Goal: Task Accomplishment & Management: Manage account settings

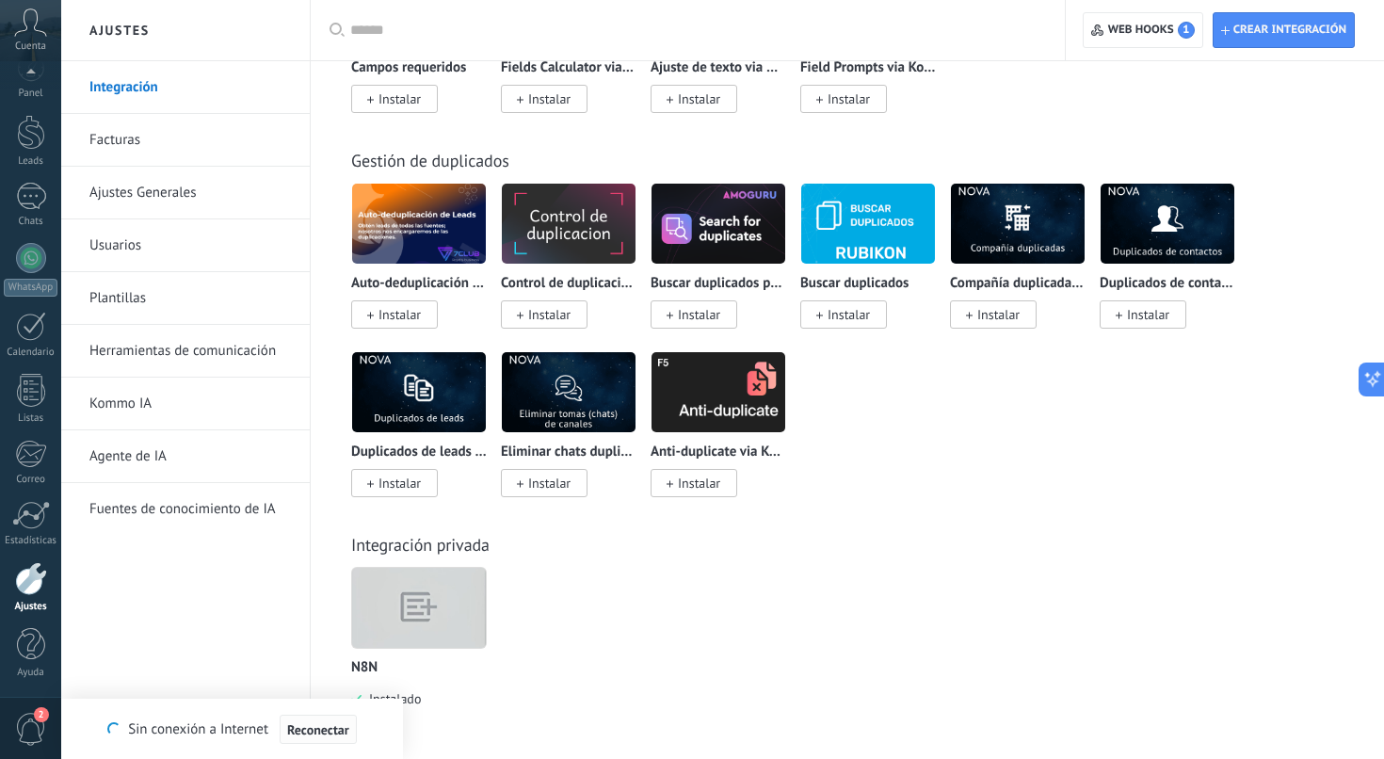
click at [321, 731] on span "Reconectar" at bounding box center [318, 729] width 62 height 13
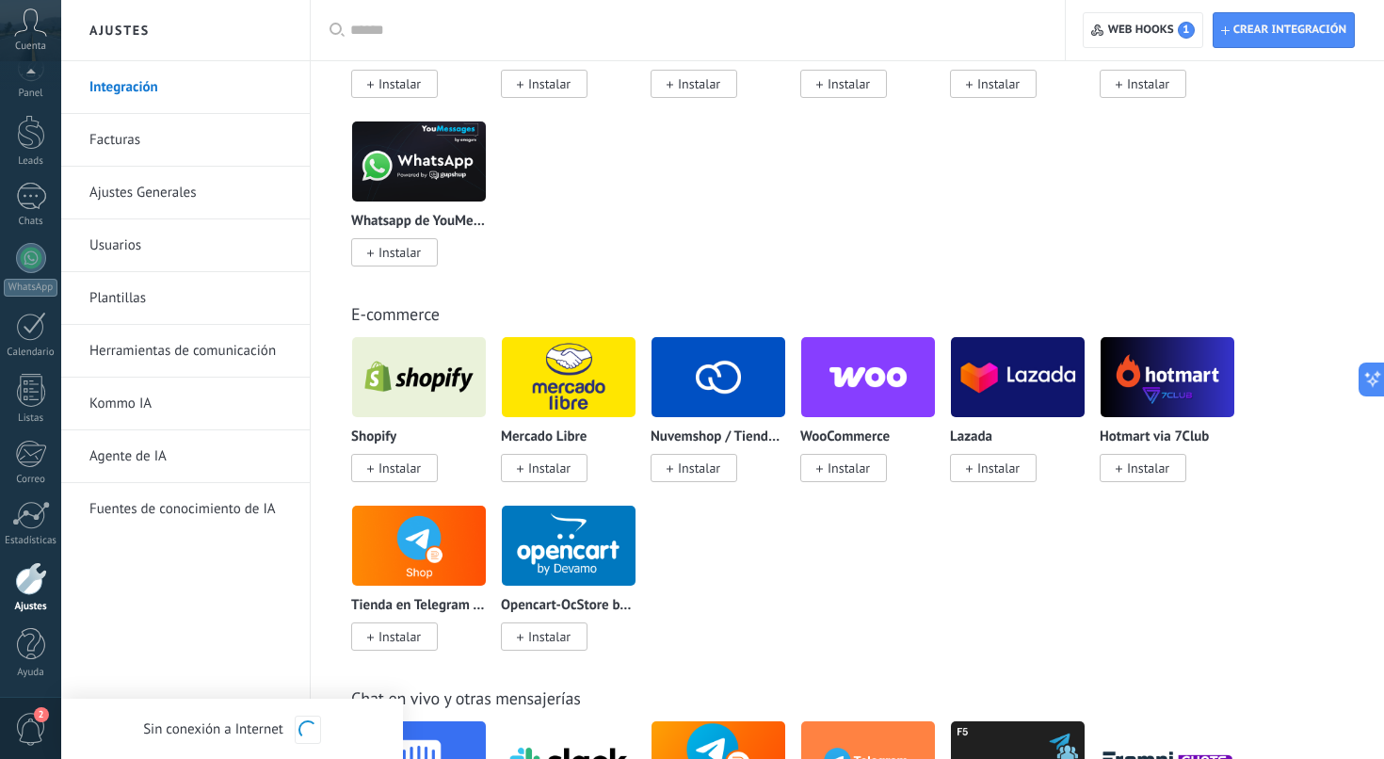
scroll to position [112, 0]
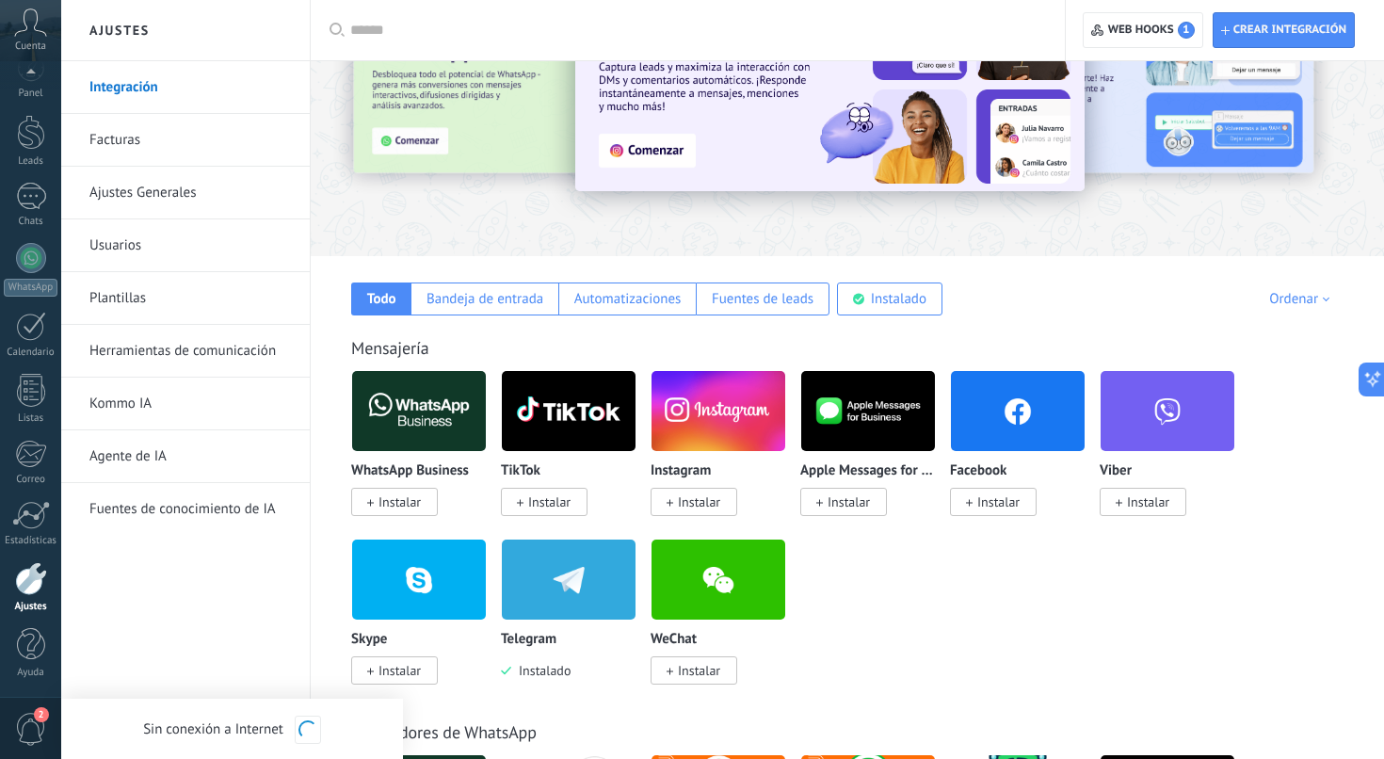
click at [377, 36] on input "text" at bounding box center [694, 31] width 688 height 20
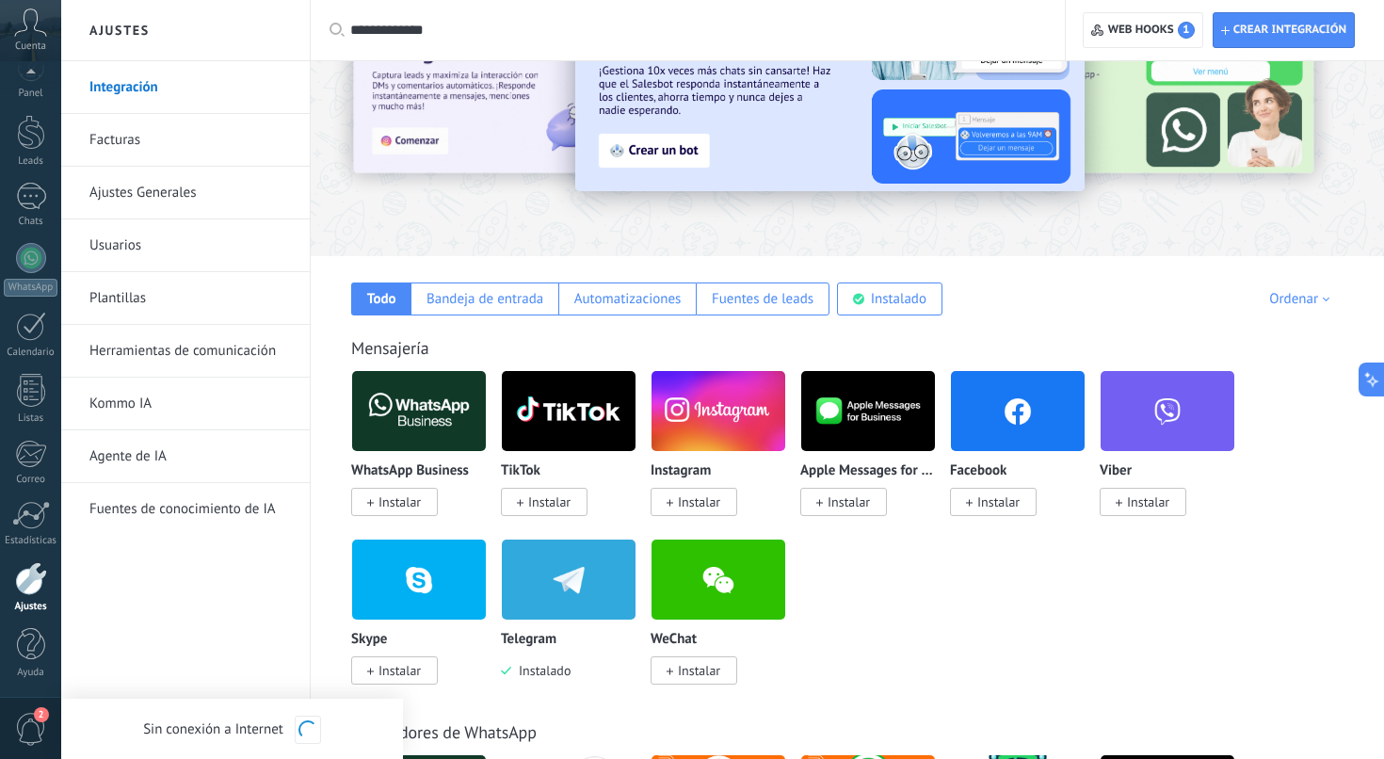
type input "**********"
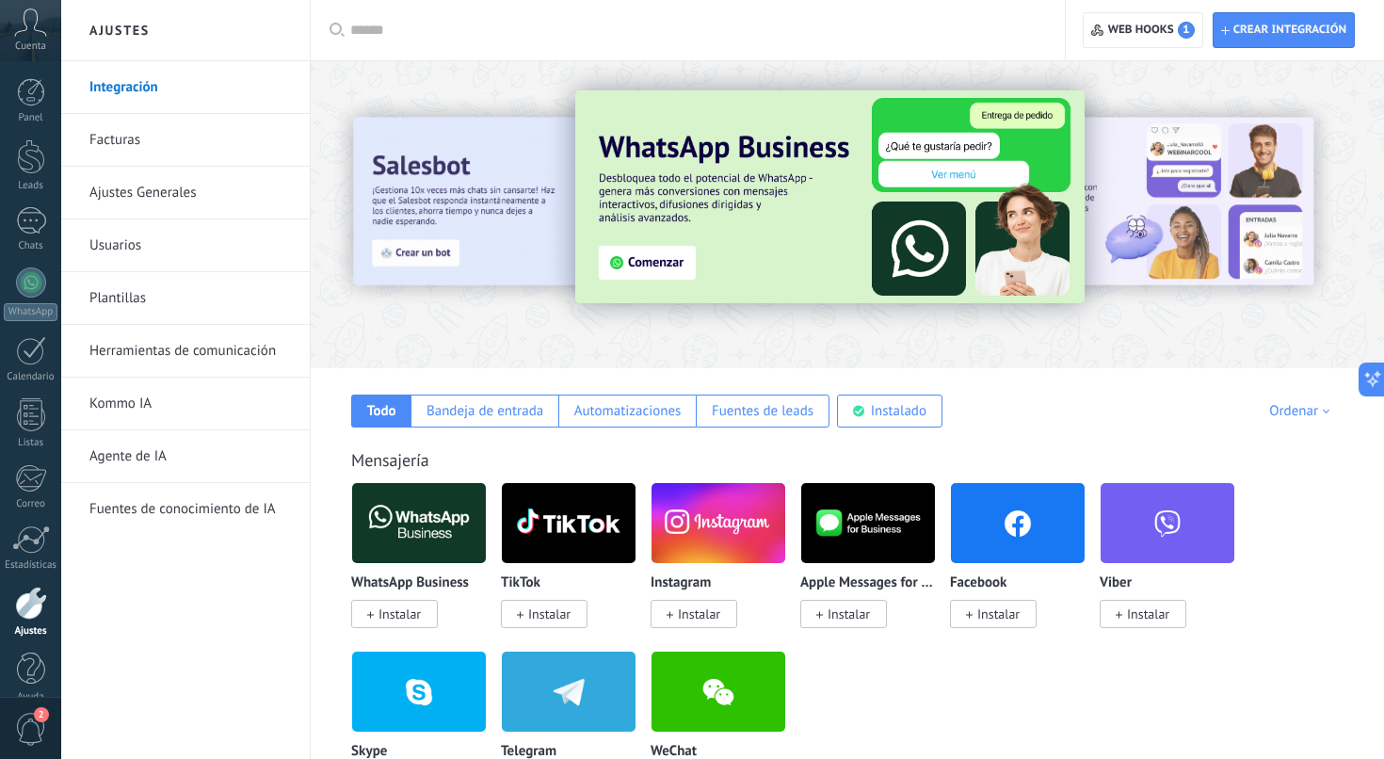
click at [483, 30] on input "text" at bounding box center [694, 31] width 688 height 20
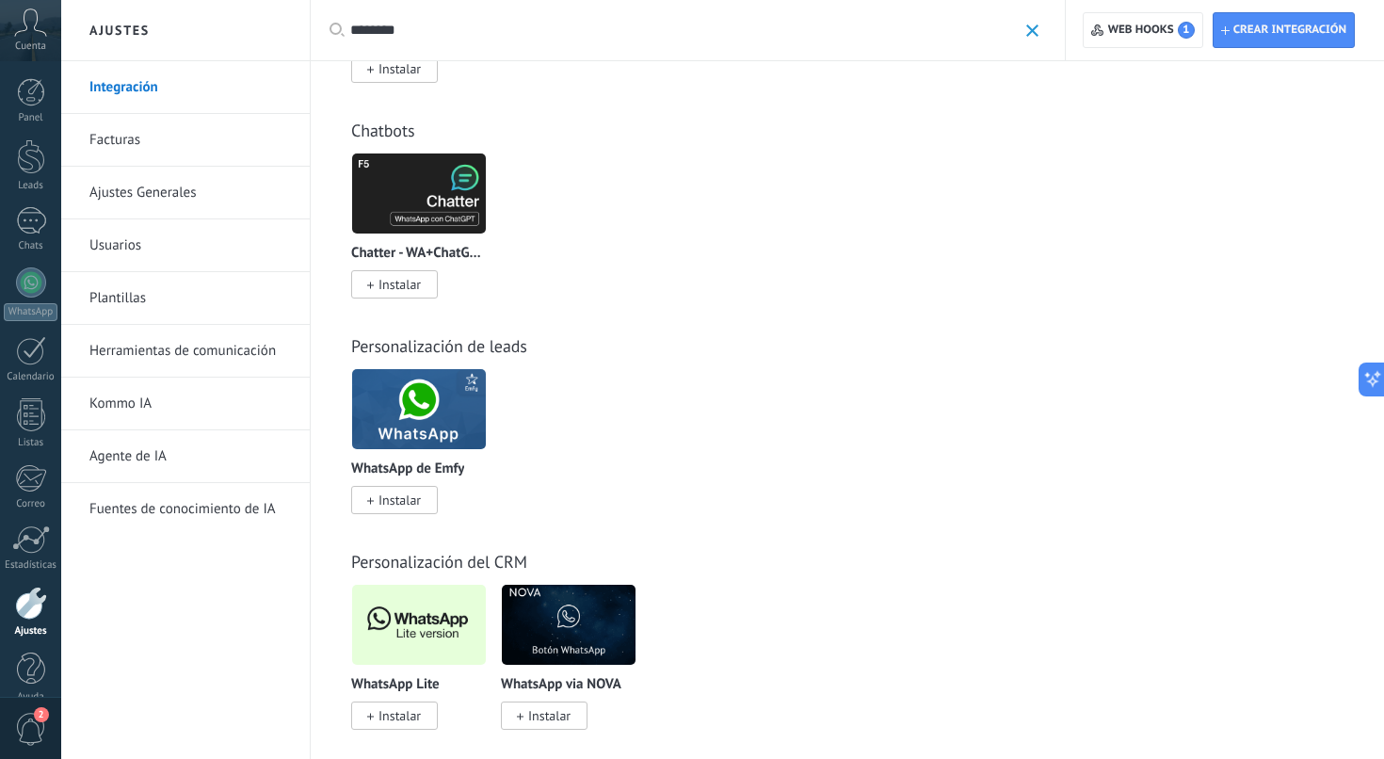
scroll to position [601, 0]
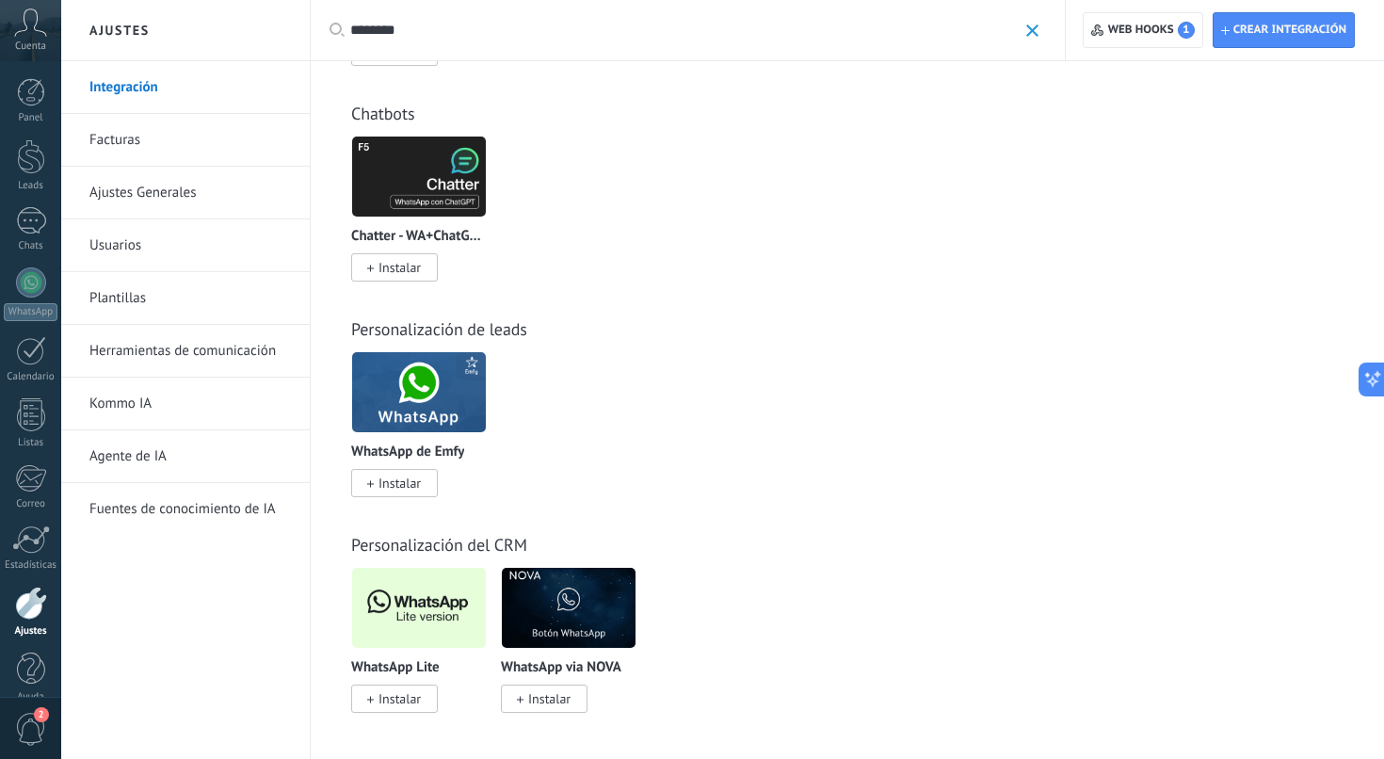
type input "********"
click at [393, 698] on span "Instalar" at bounding box center [399, 698] width 42 height 17
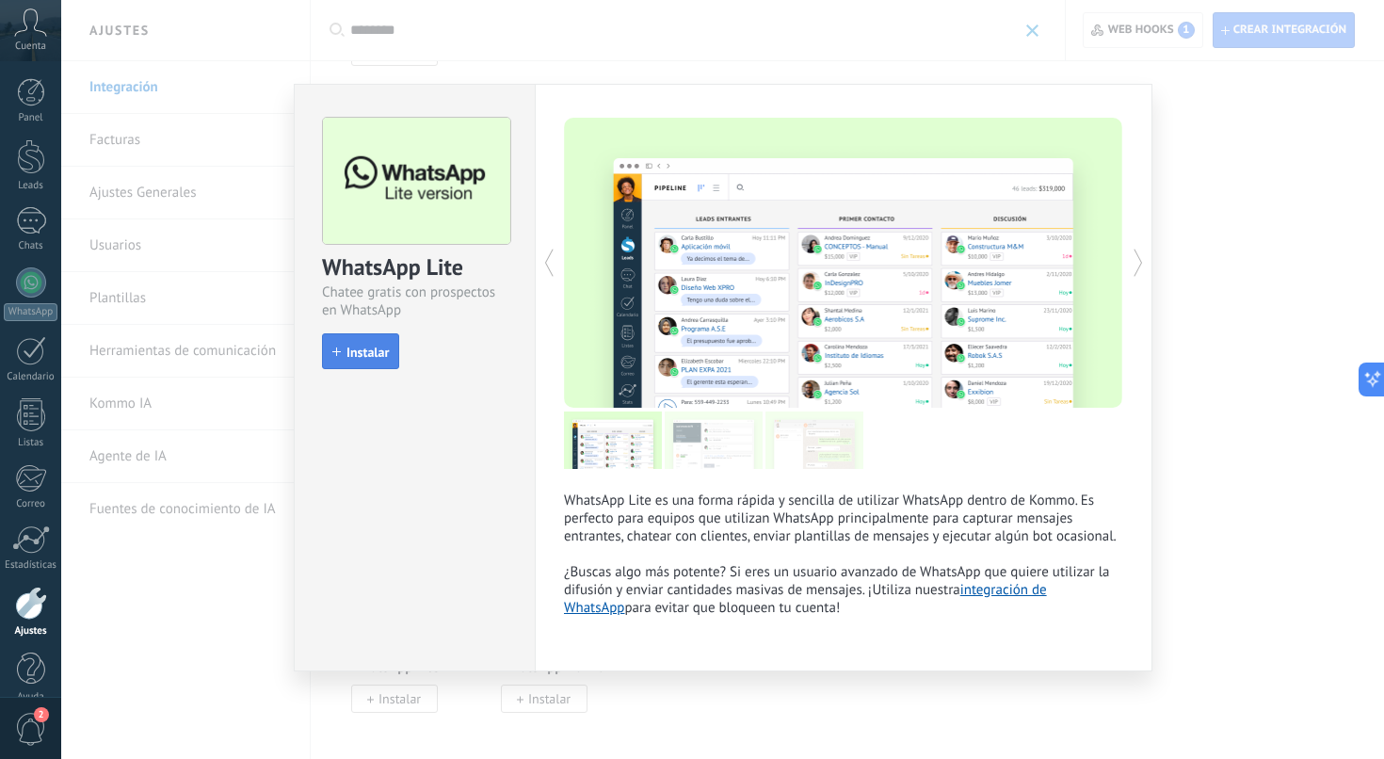
click at [349, 352] on span "Instalar" at bounding box center [367, 351] width 42 height 13
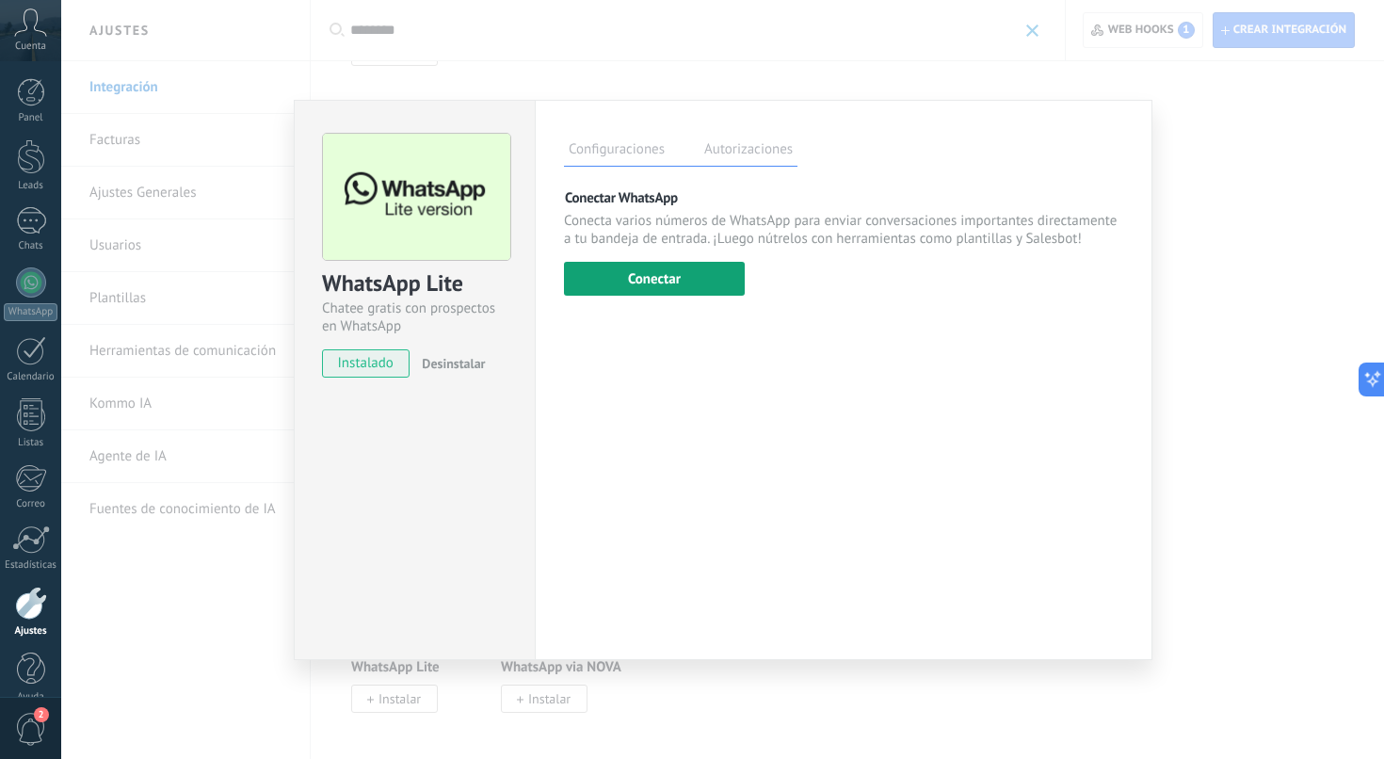
click at [726, 282] on button "Conectar" at bounding box center [654, 279] width 181 height 34
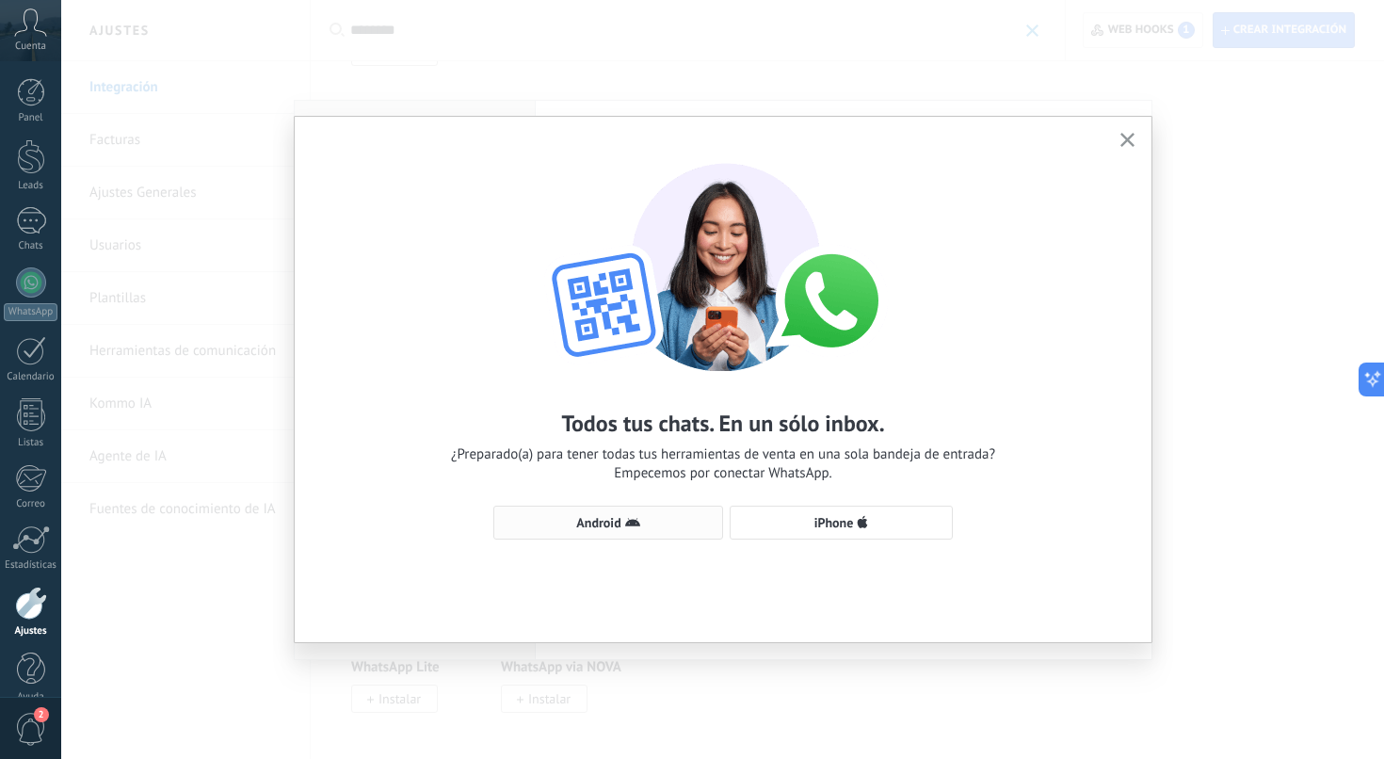
click at [652, 531] on button "Android" at bounding box center [608, 522] width 230 height 34
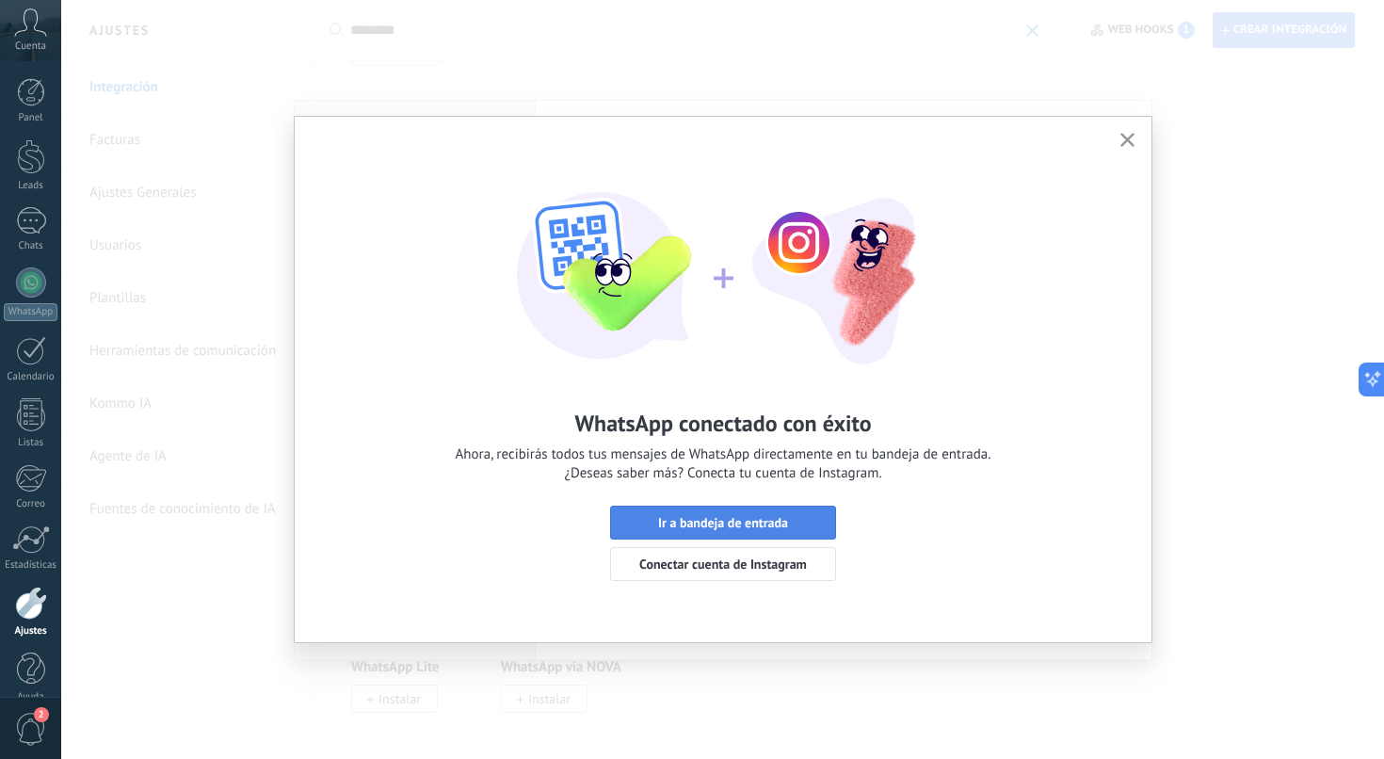
click at [718, 534] on button "Ir a bandeja de entrada" at bounding box center [723, 522] width 226 height 34
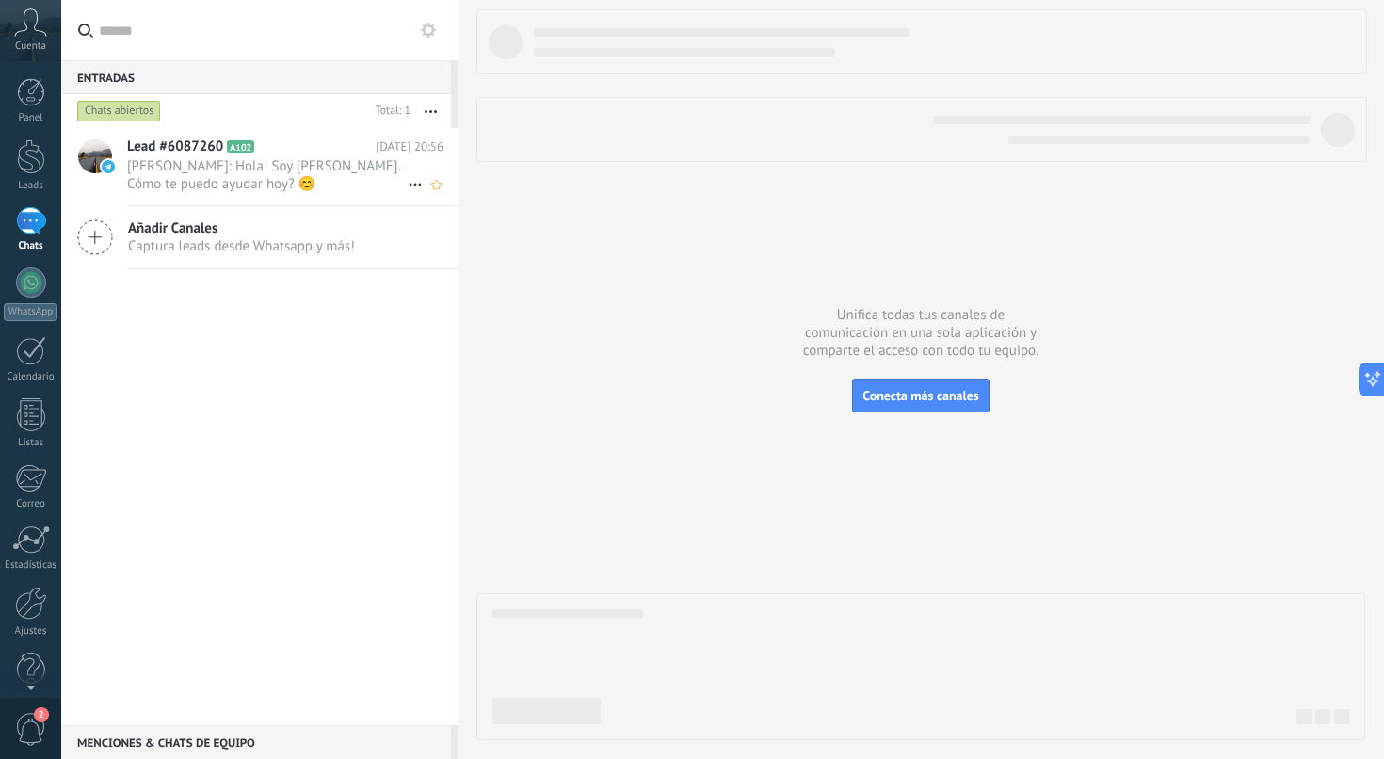
click at [218, 166] on span "Enzo: Hola! Soy María de Enzõ. Cómo te puedo ayudar hoy? 😊" at bounding box center [267, 175] width 280 height 36
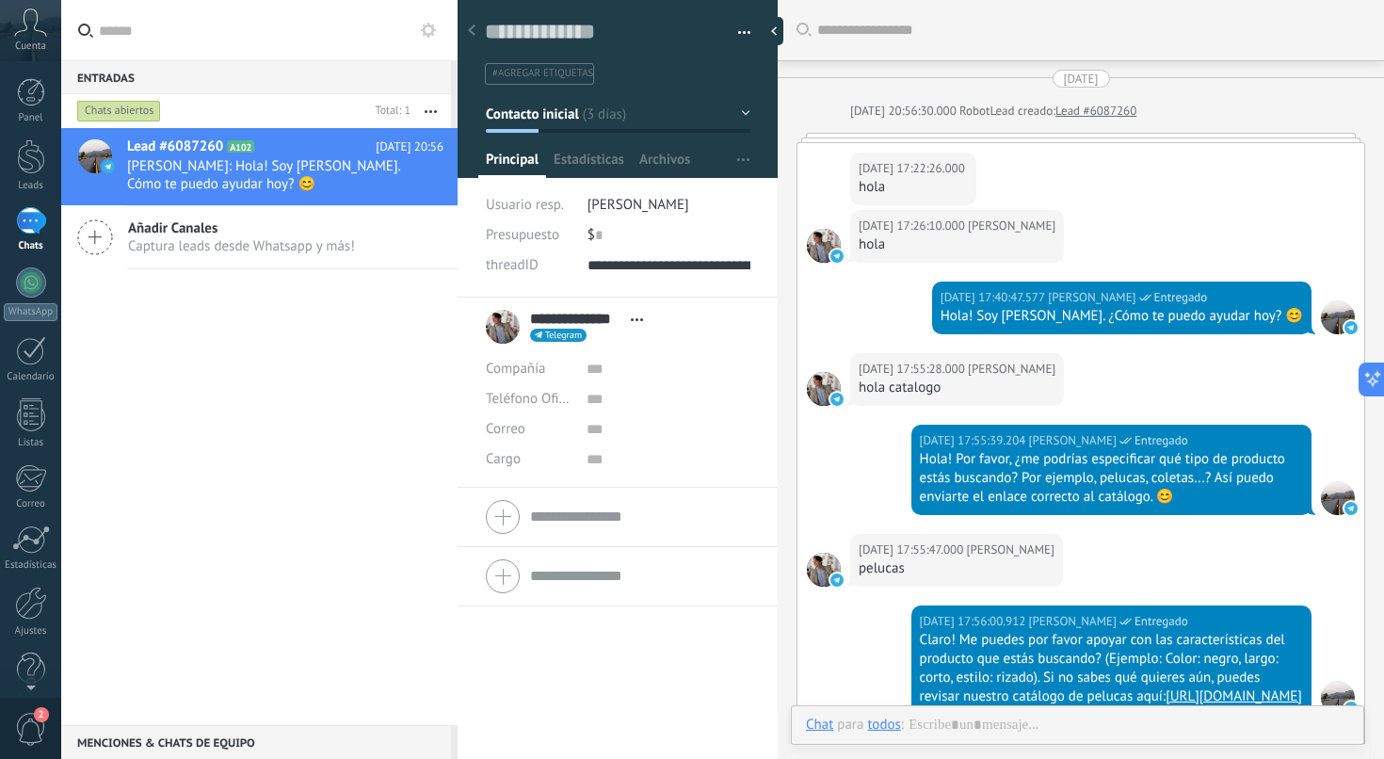
scroll to position [2945, 0]
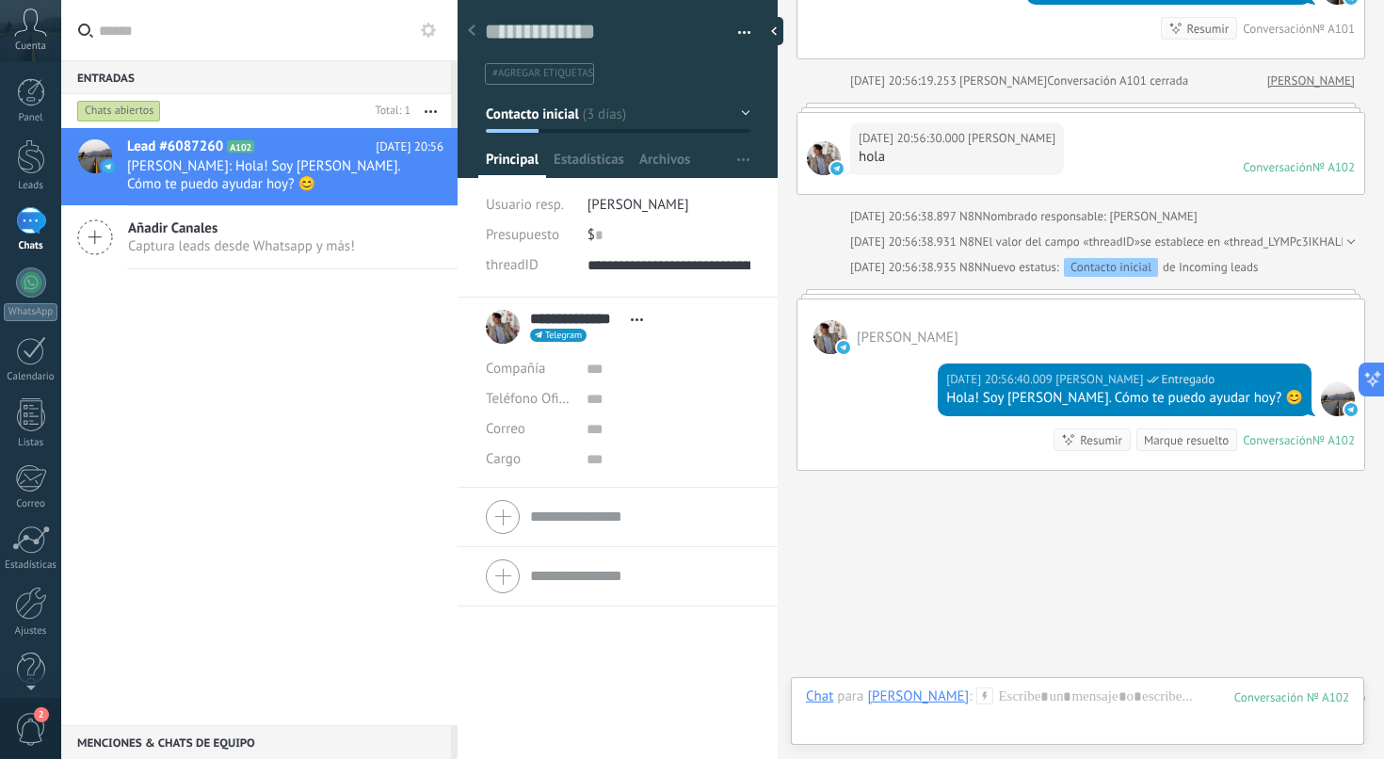
click at [31, 36] on icon at bounding box center [30, 22] width 33 height 28
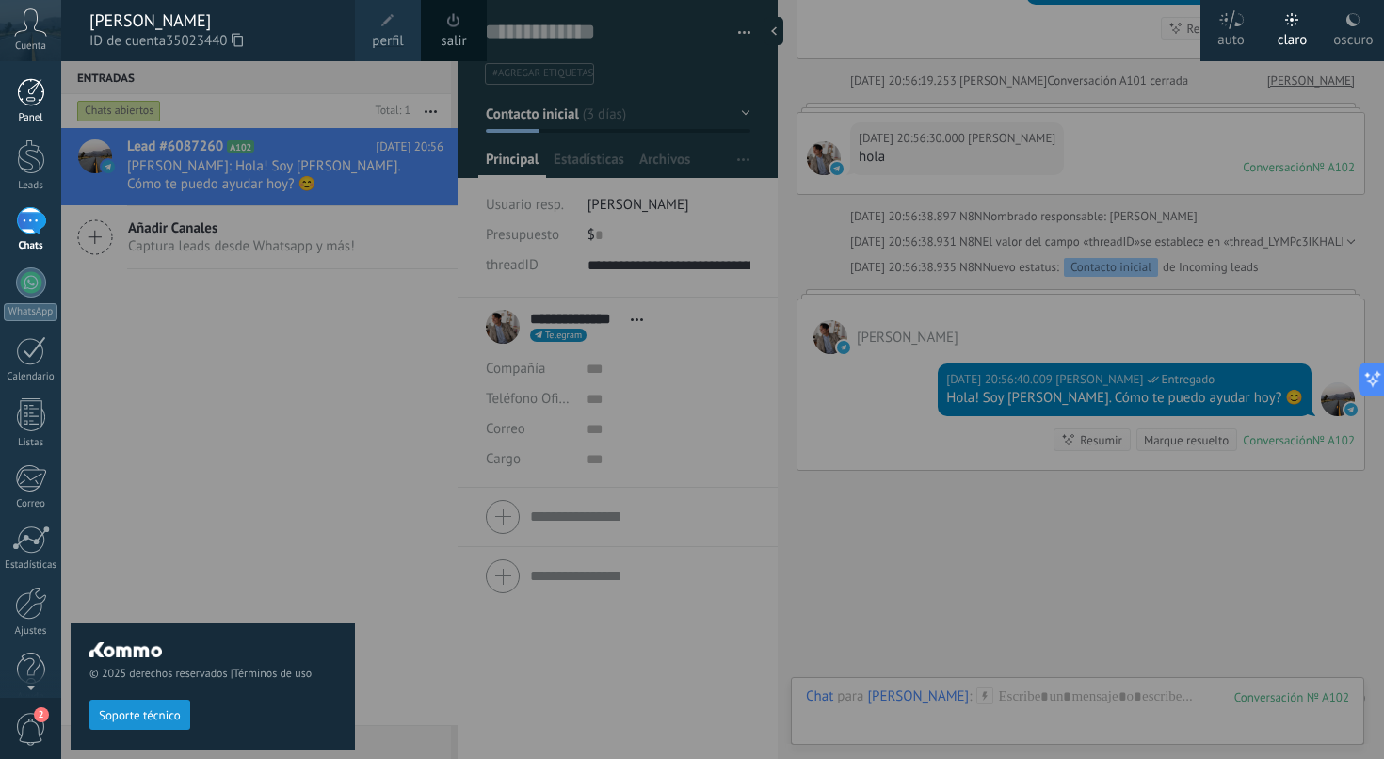
click at [30, 114] on div "Panel" at bounding box center [31, 118] width 55 height 12
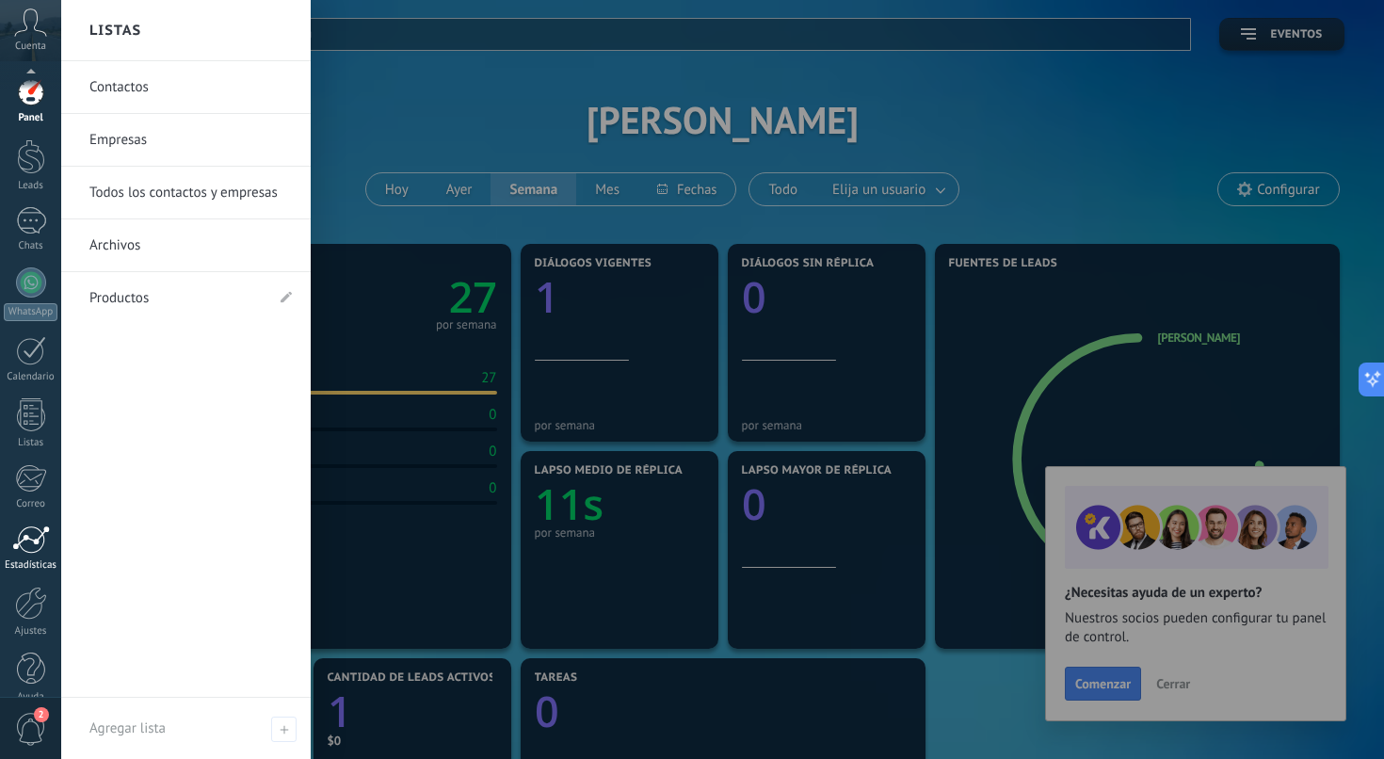
scroll to position [24, 0]
click at [32, 586] on div at bounding box center [31, 578] width 32 height 33
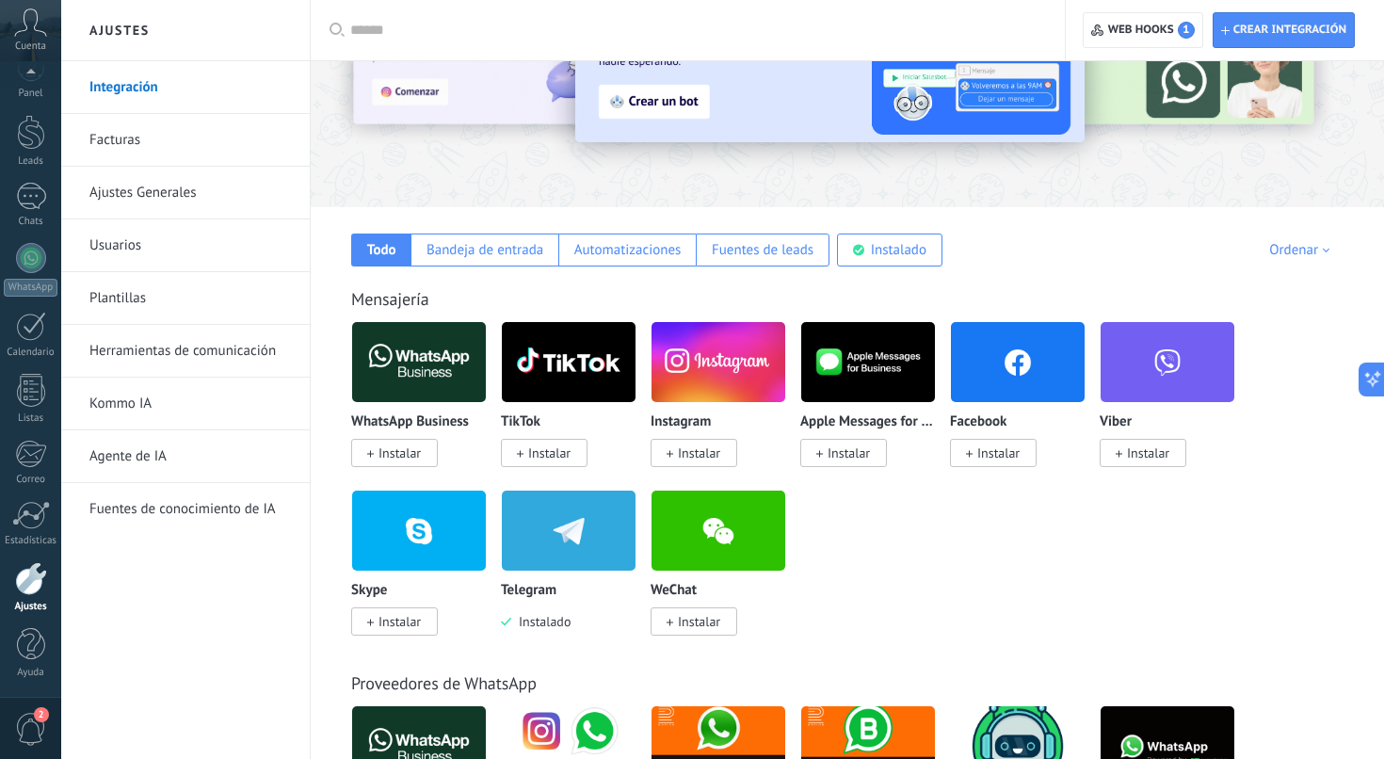
scroll to position [180, 0]
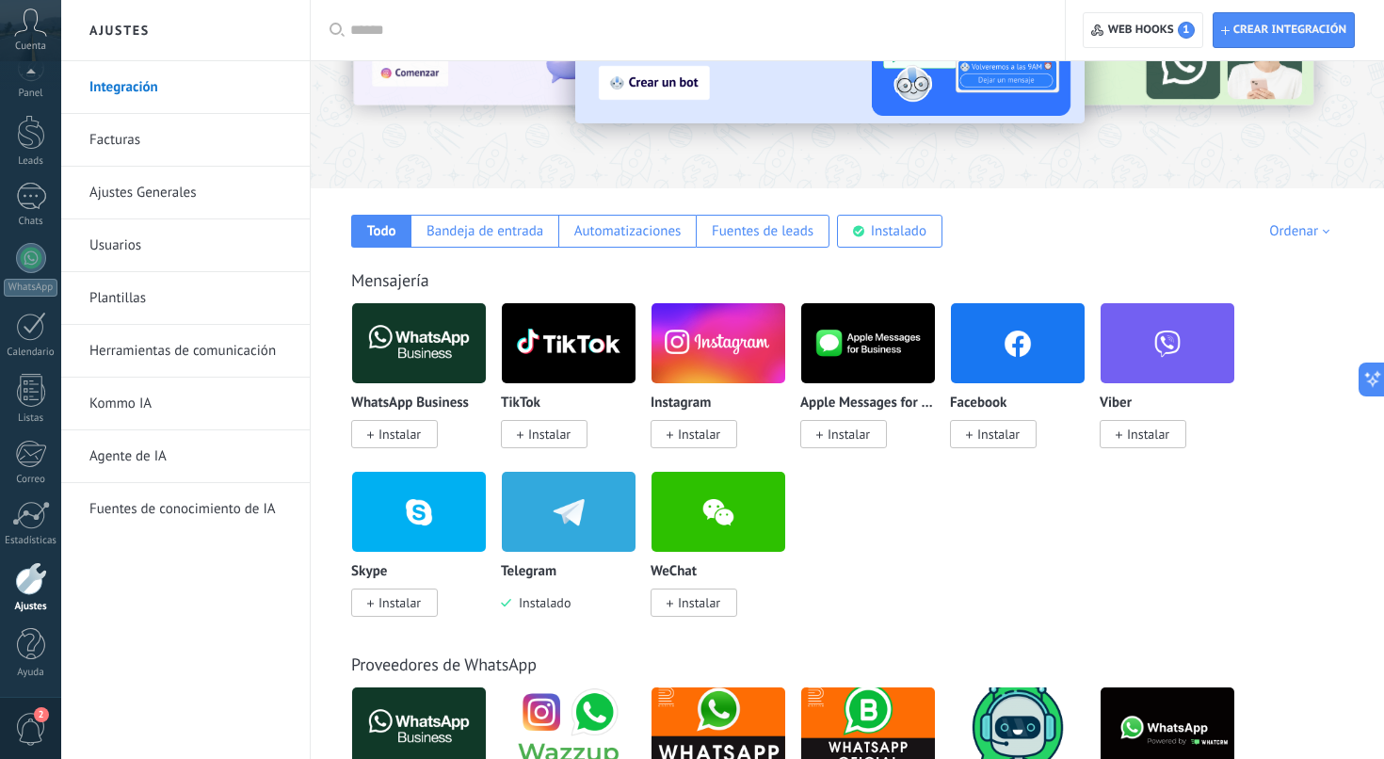
click at [529, 533] on img at bounding box center [569, 511] width 134 height 91
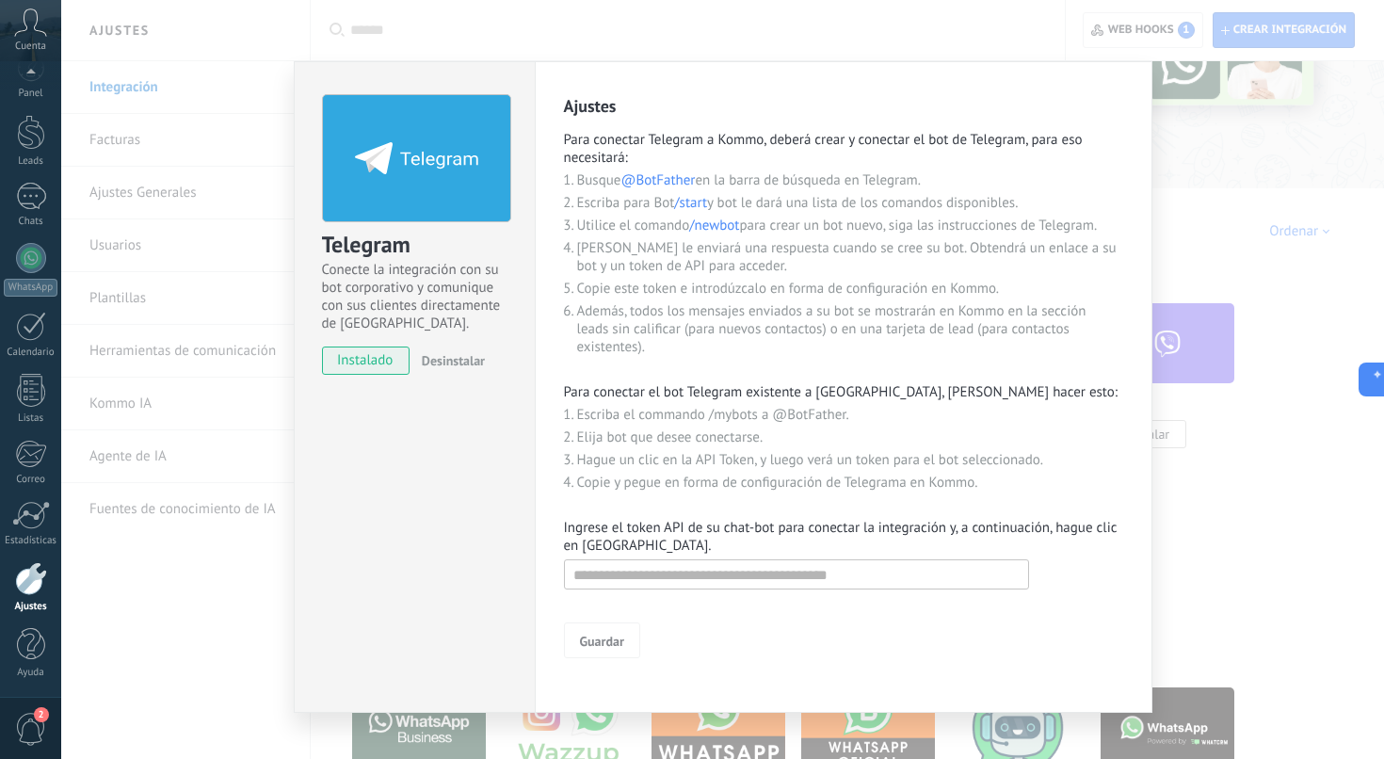
click at [467, 362] on span "Desinstalar" at bounding box center [453, 360] width 63 height 17
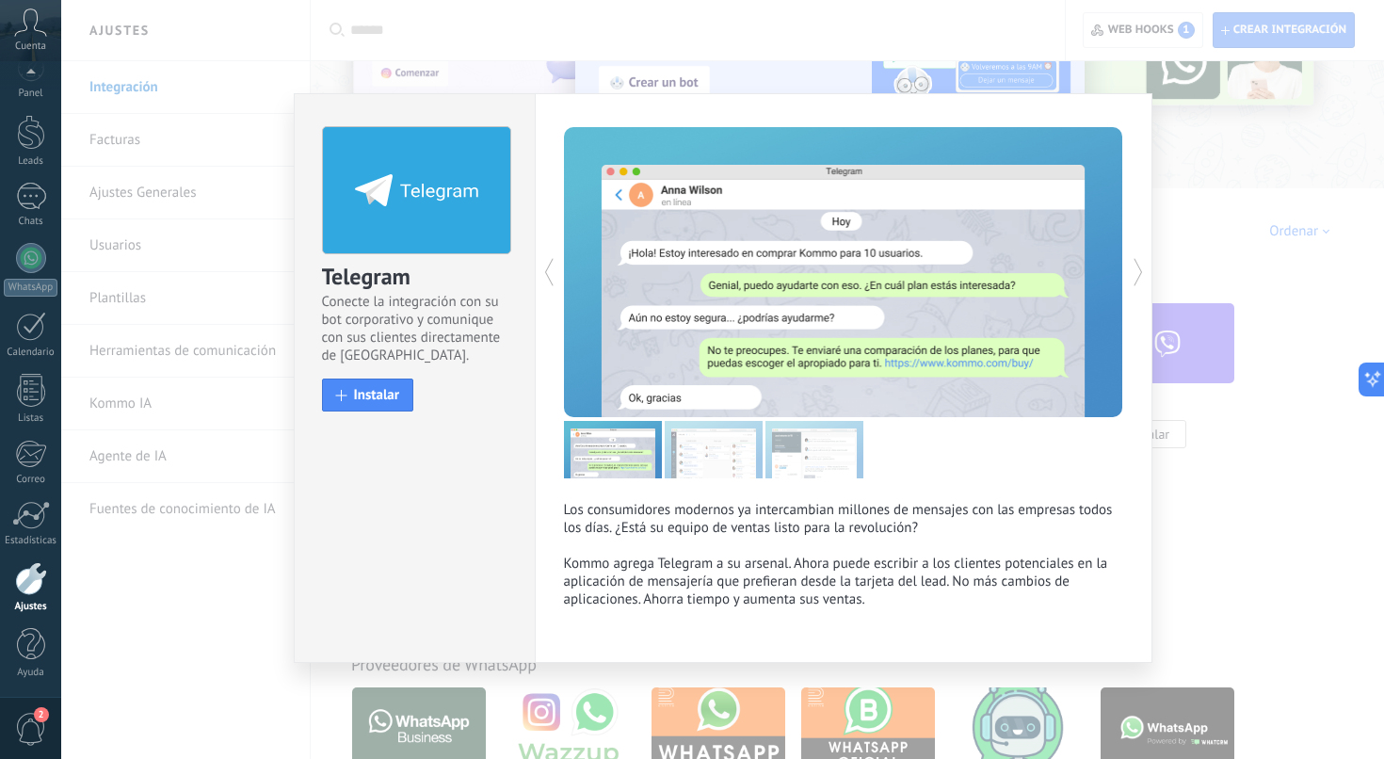
click at [1213, 446] on div "Telegram Conecte la integración con su bot corporativo y comunique con sus clie…" at bounding box center [722, 379] width 1322 height 759
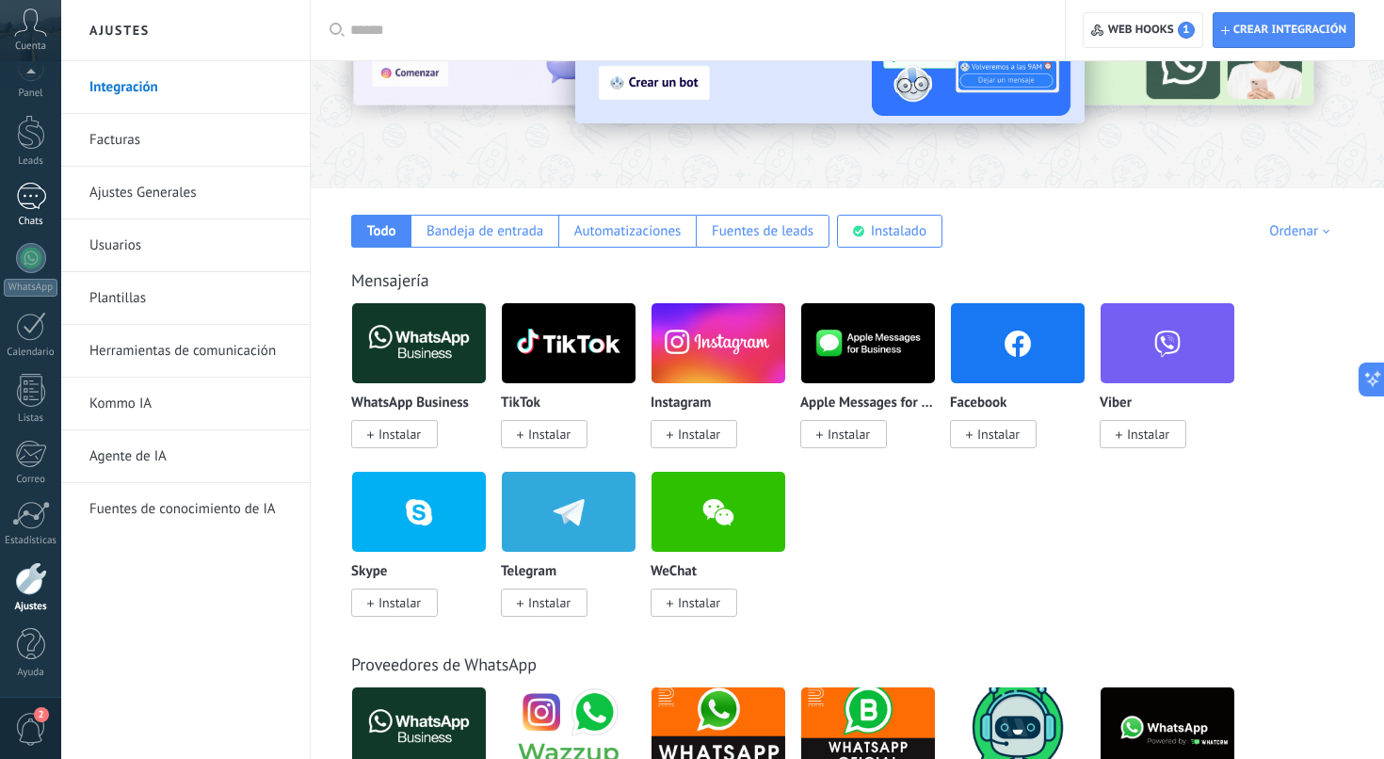
click at [33, 211] on link "Chats" at bounding box center [30, 205] width 61 height 45
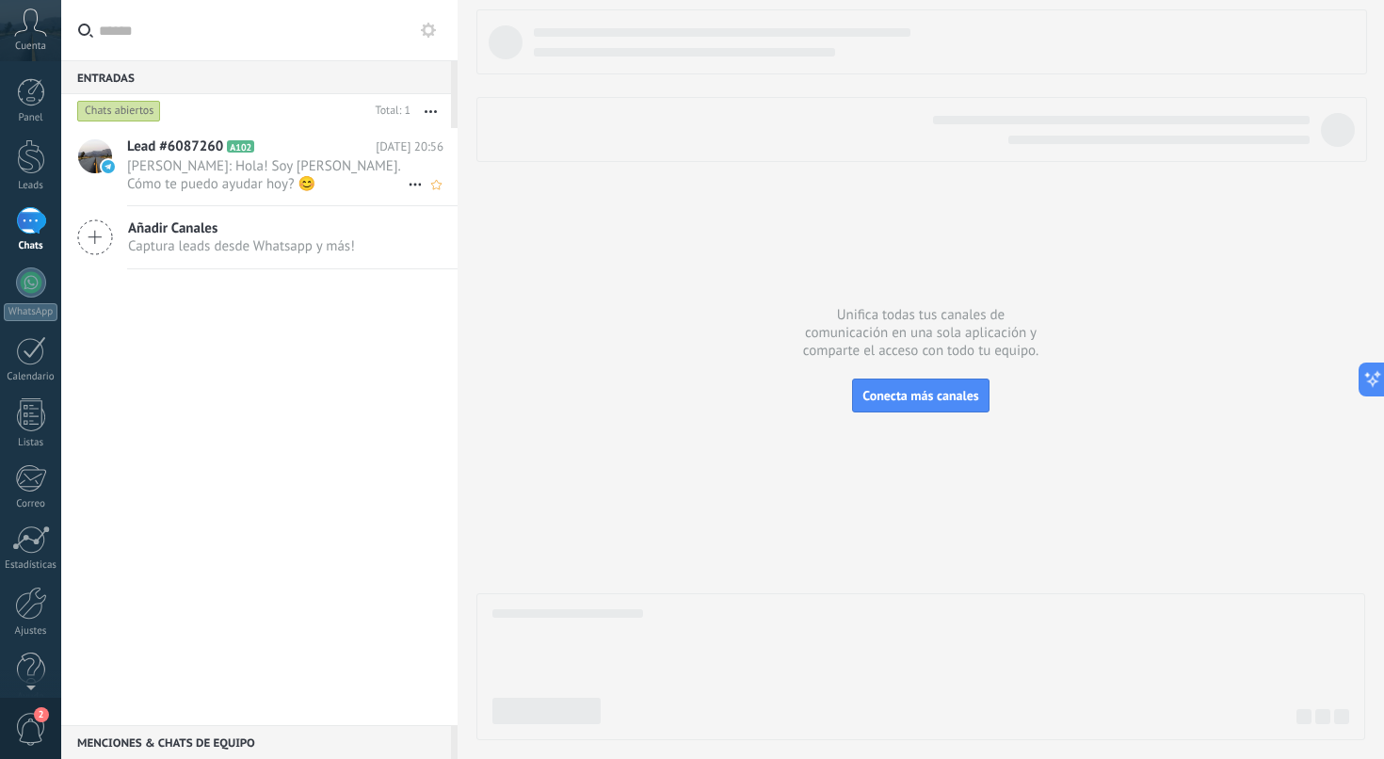
click at [310, 172] on span "Enzo: Hola! Soy María de Enzõ. Cómo te puedo ayudar hoy? 😊" at bounding box center [267, 175] width 280 height 36
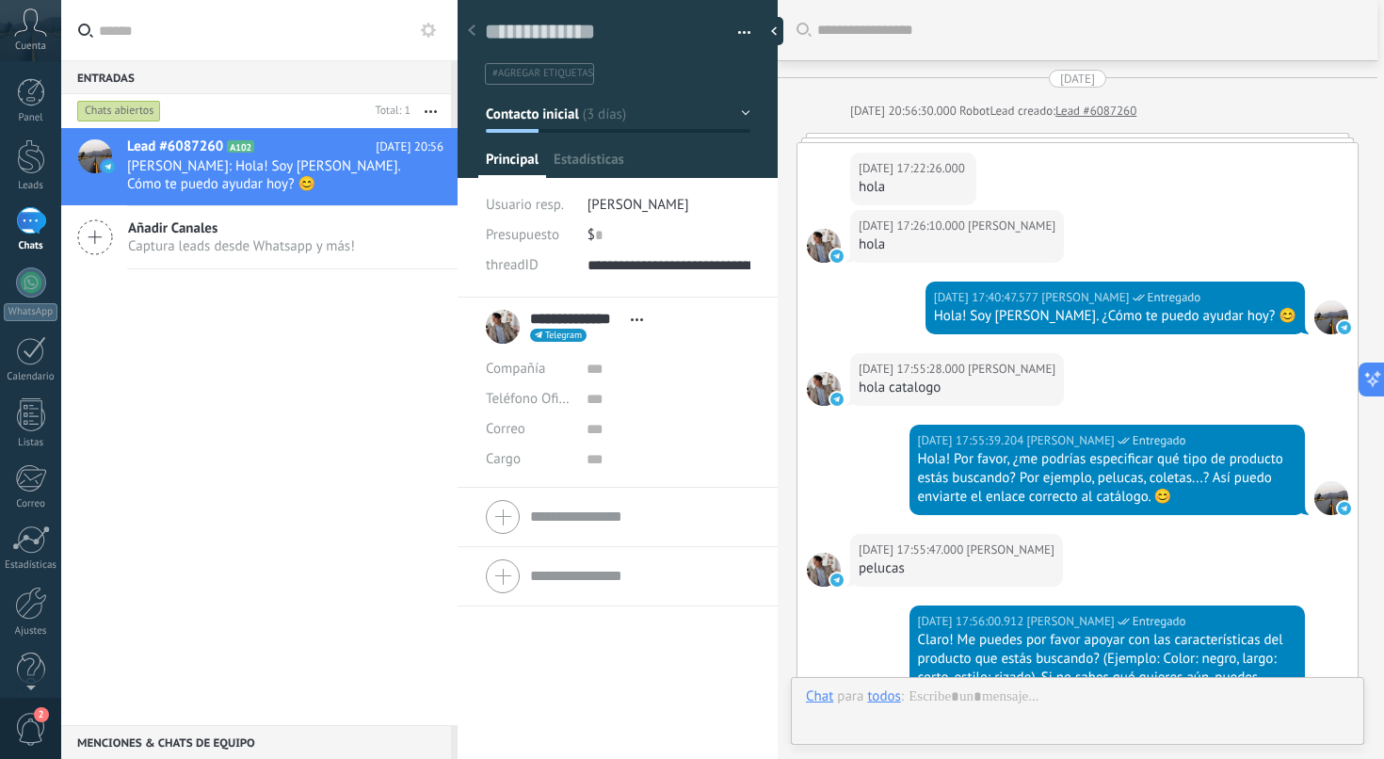
scroll to position [2984, 0]
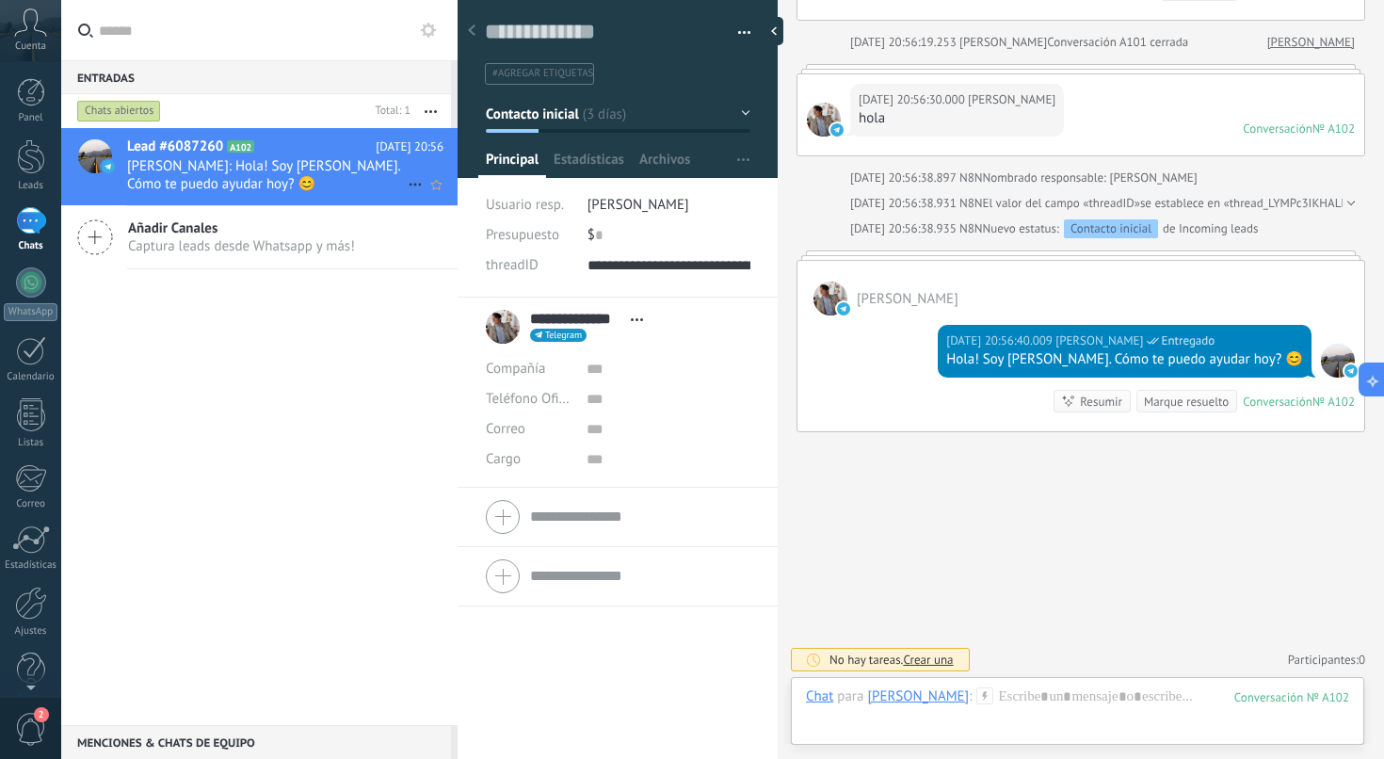
click at [407, 183] on icon at bounding box center [415, 184] width 23 height 23
click at [335, 400] on div at bounding box center [692, 379] width 1384 height 759
click at [740, 28] on button "button" at bounding box center [737, 33] width 27 height 28
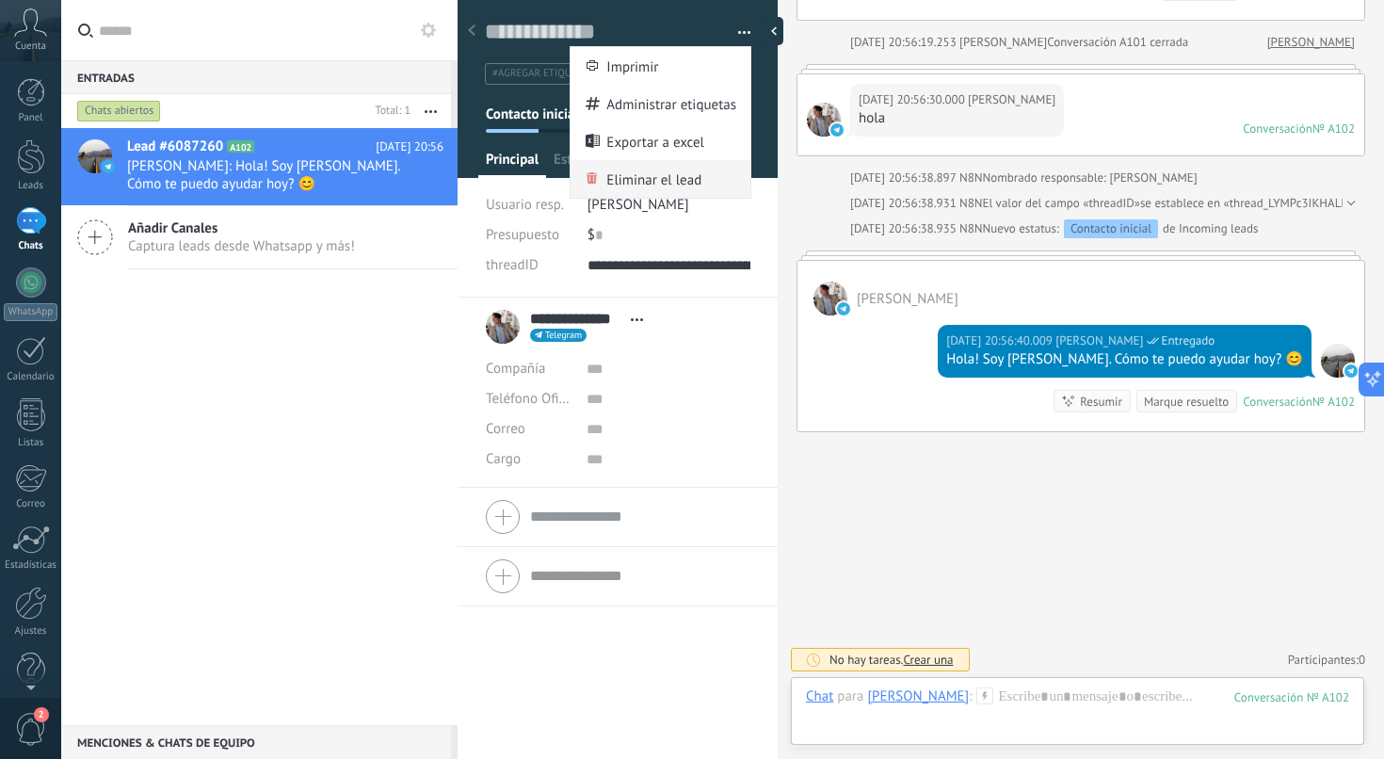
click at [666, 178] on span "Eliminar el lead" at bounding box center [653, 179] width 95 height 38
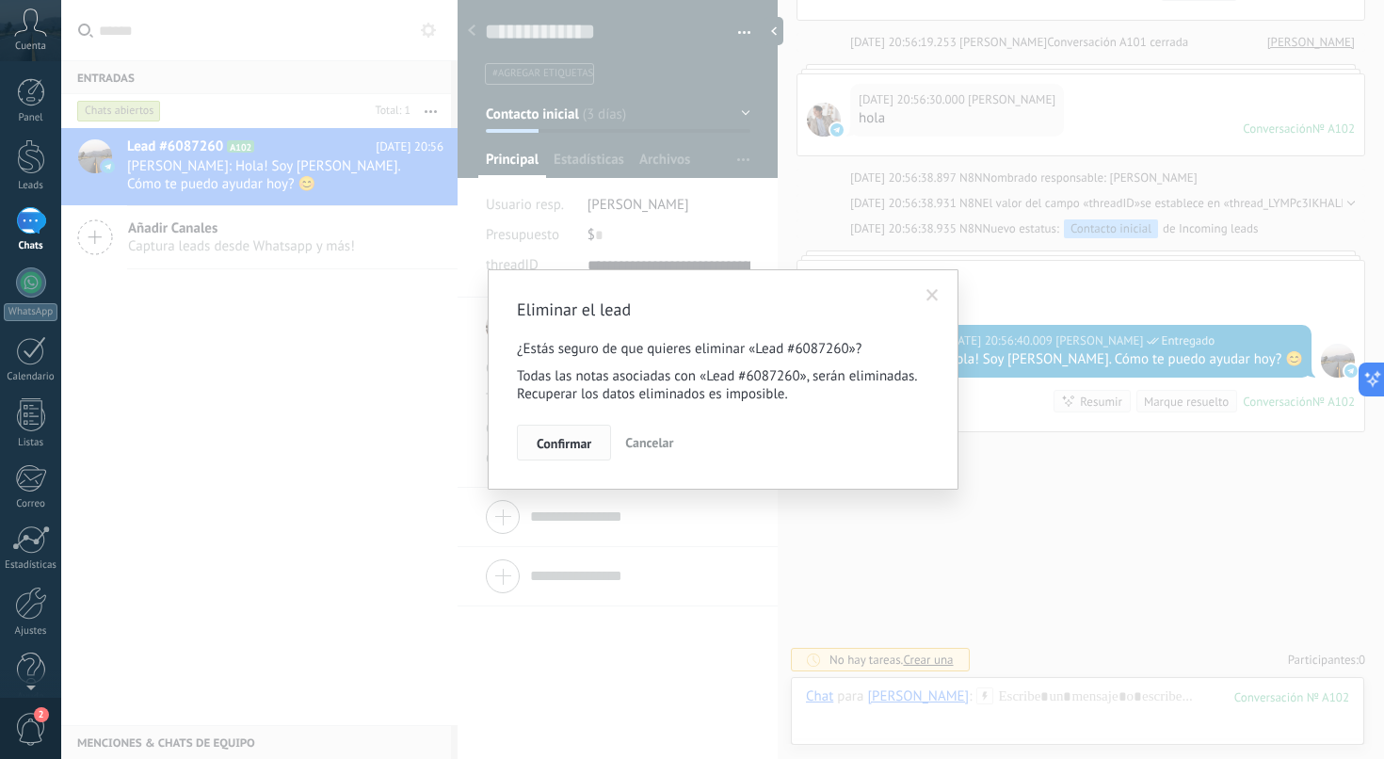
click at [577, 437] on span "Confirmar" at bounding box center [564, 443] width 55 height 13
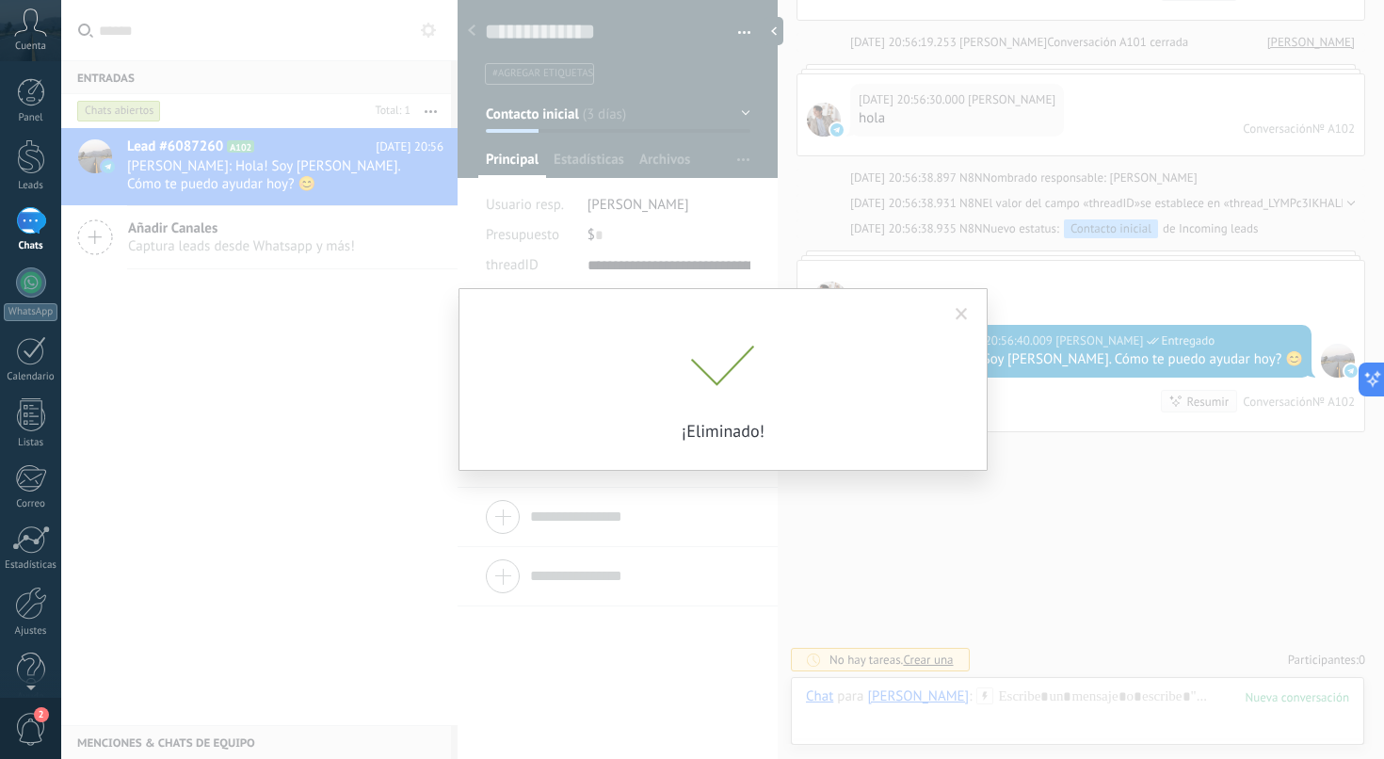
scroll to position [3050, 0]
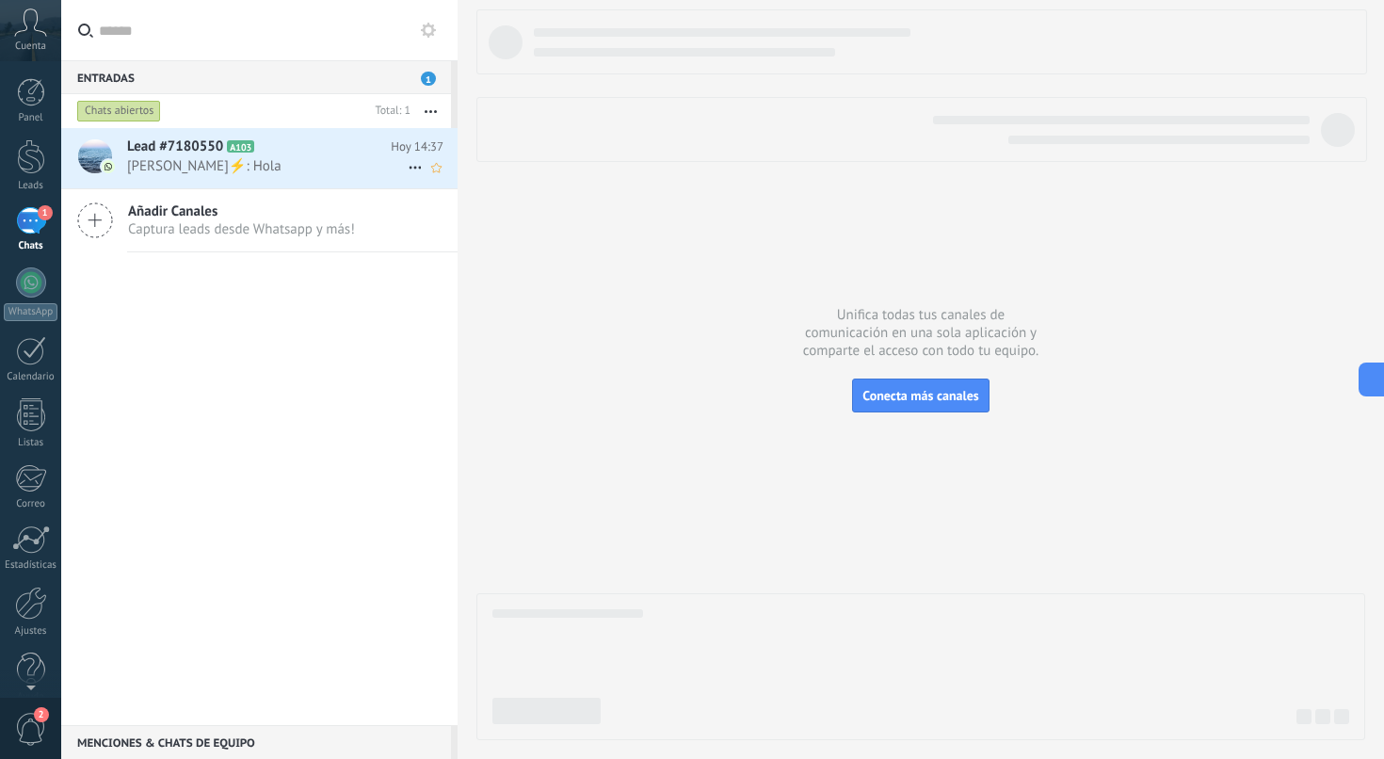
click at [276, 148] on icon at bounding box center [269, 146] width 19 height 19
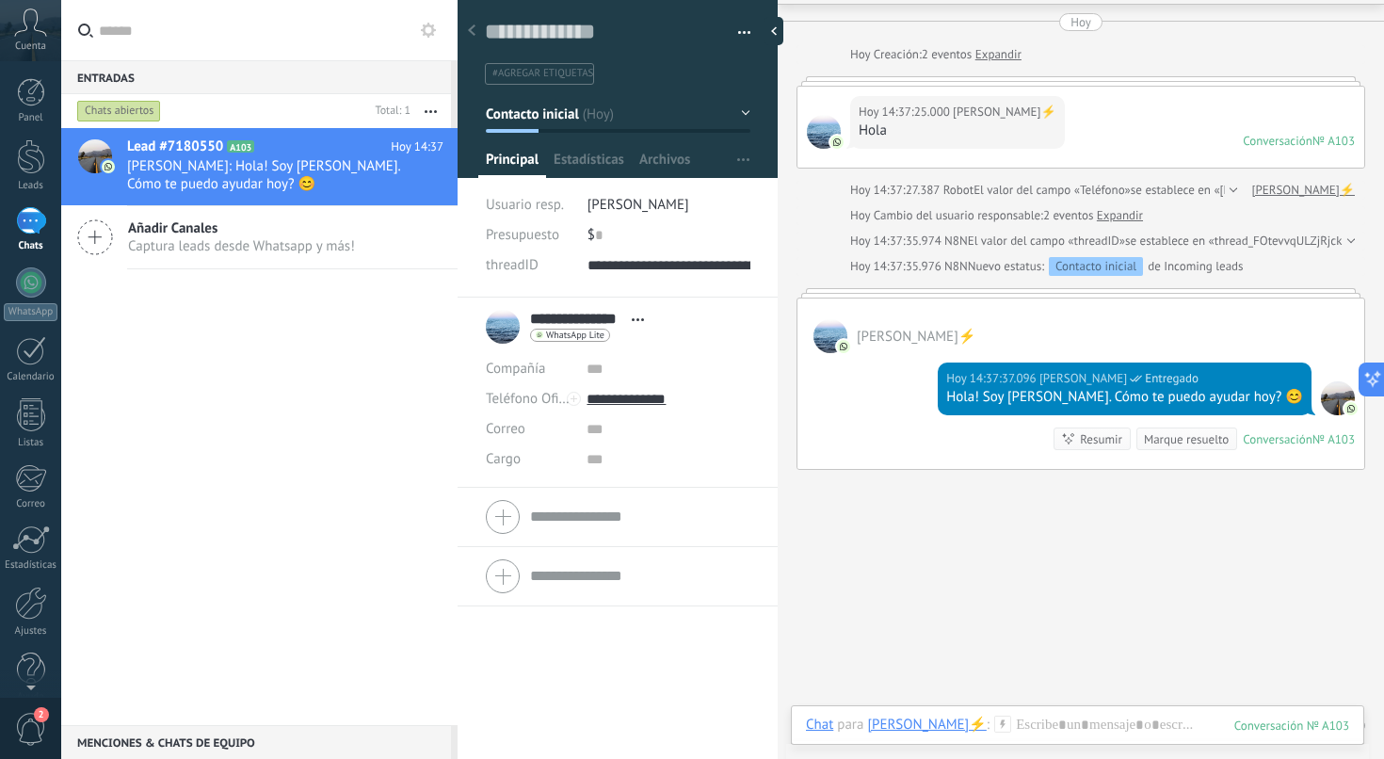
scroll to position [95, 0]
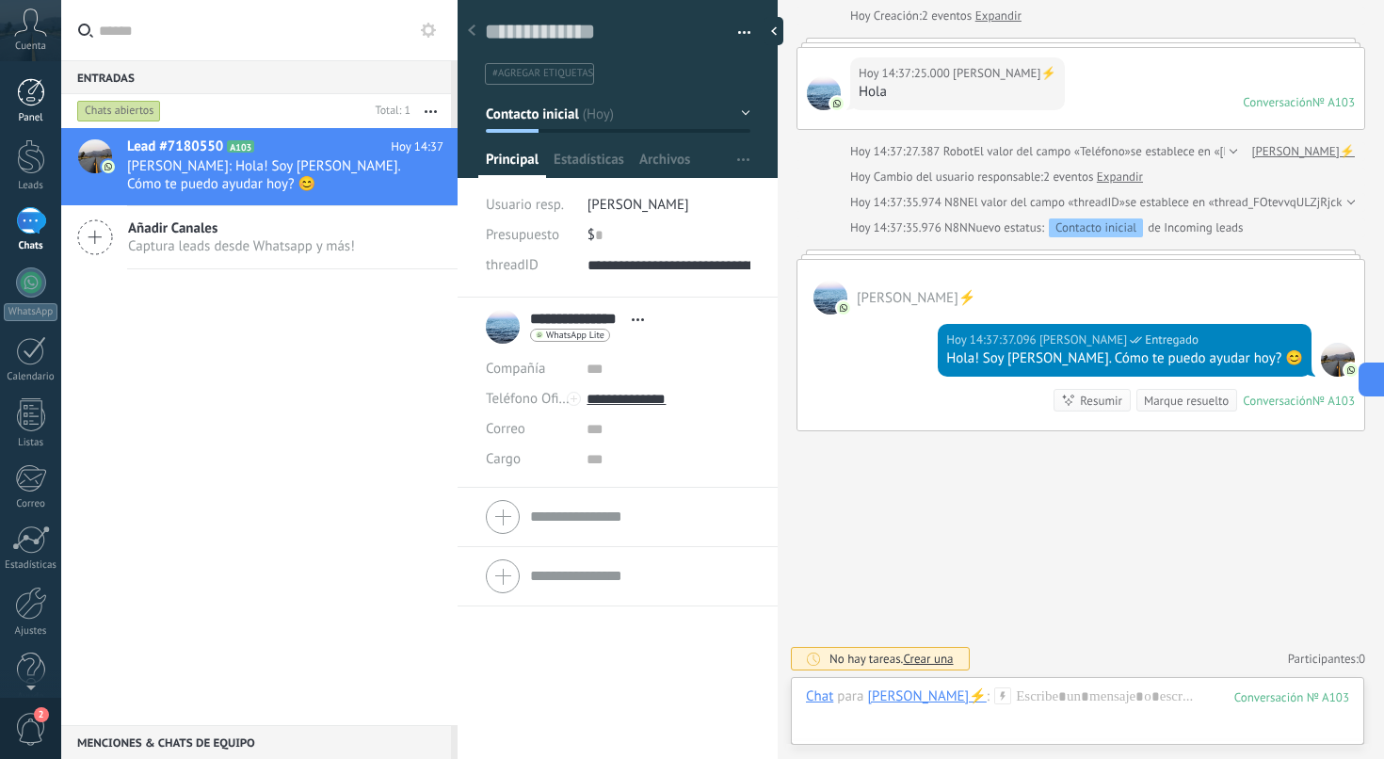
click at [33, 94] on div at bounding box center [31, 92] width 28 height 28
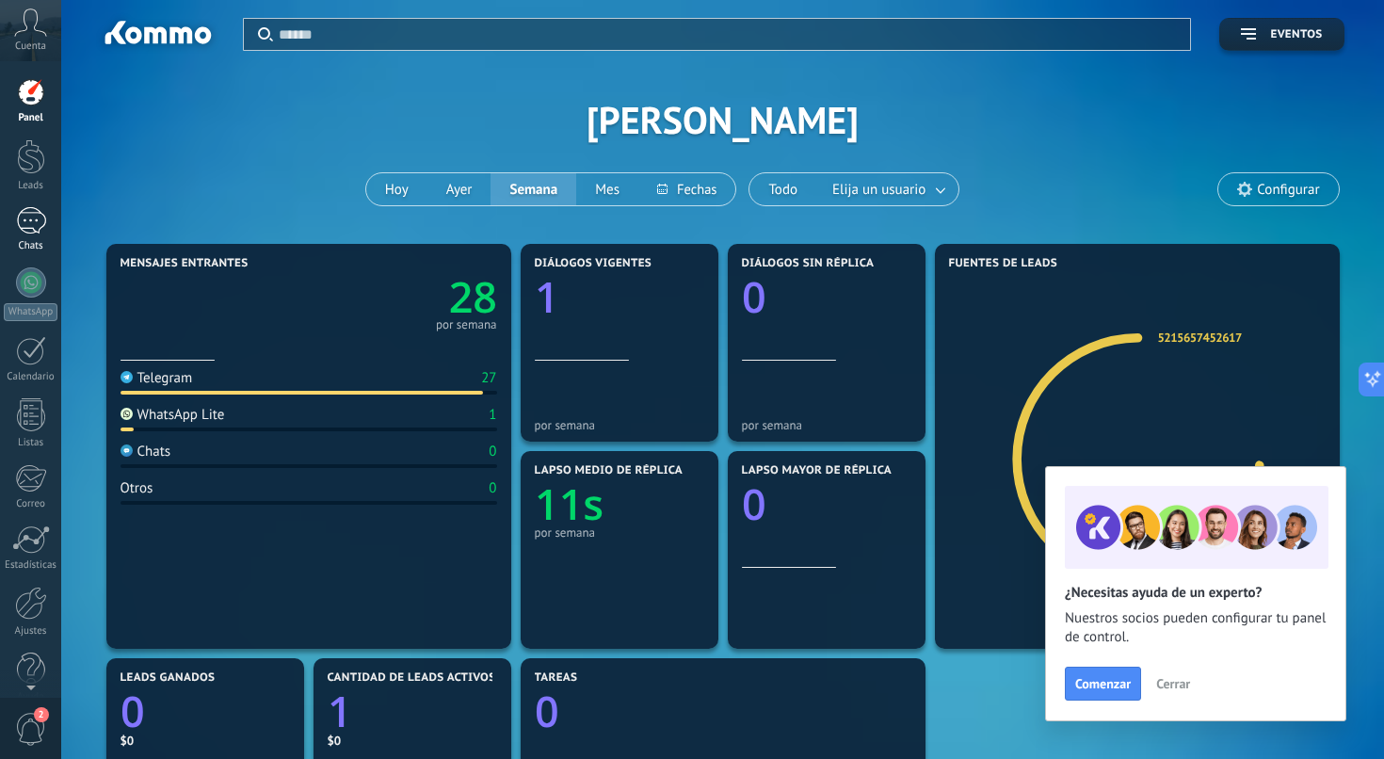
click at [30, 234] on link "1 Chats" at bounding box center [30, 229] width 61 height 45
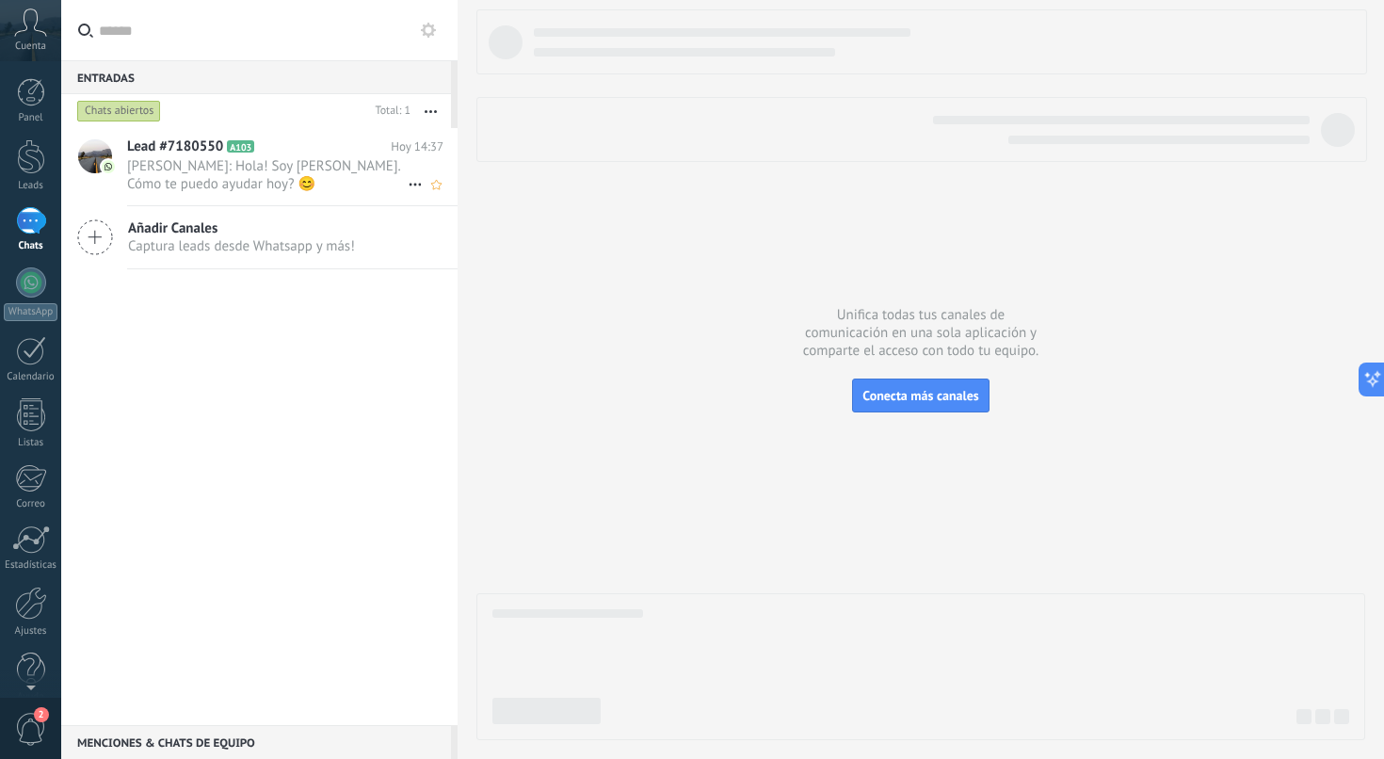
click at [295, 172] on span "Enzo: Hola! Soy María de Enzo. Cómo te puedo ayudar hoy? 😊" at bounding box center [267, 175] width 280 height 36
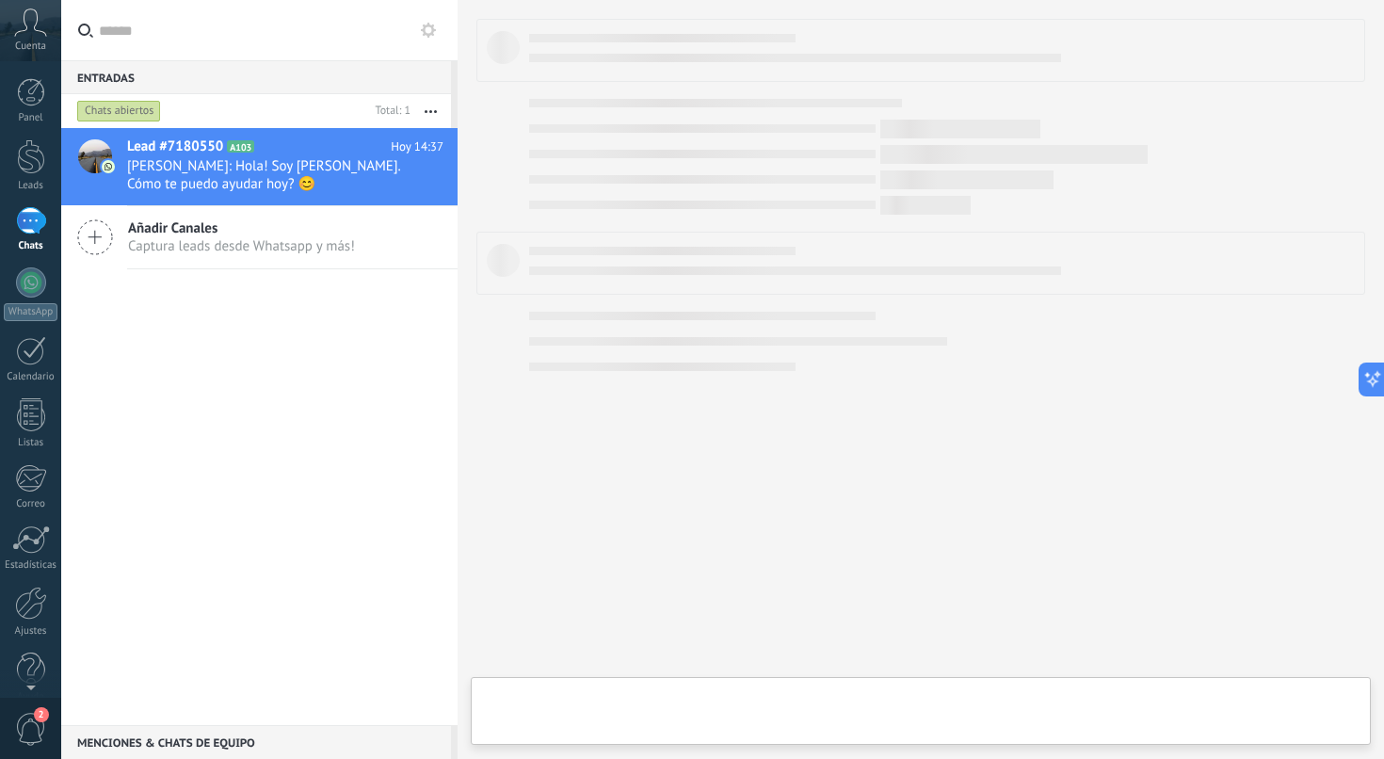
type textarea "**********"
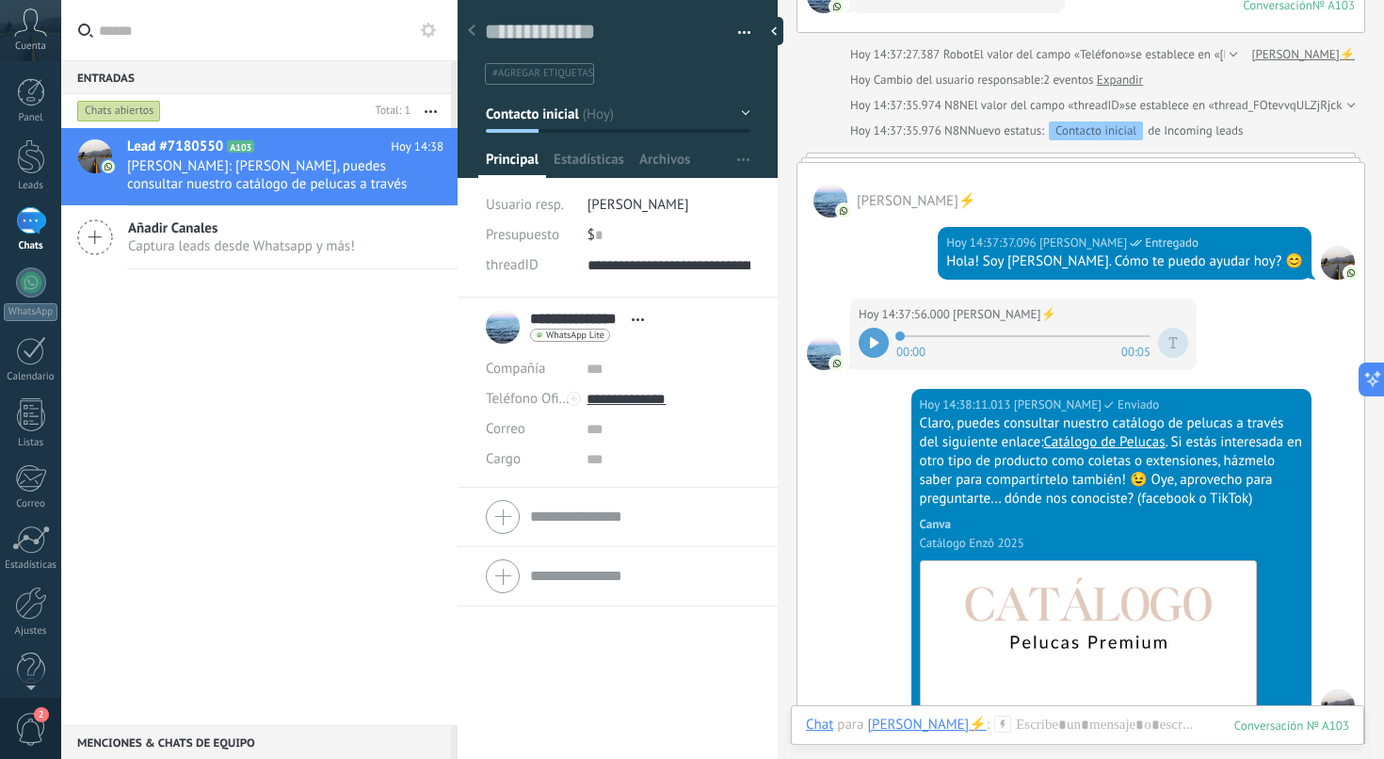
scroll to position [332, 0]
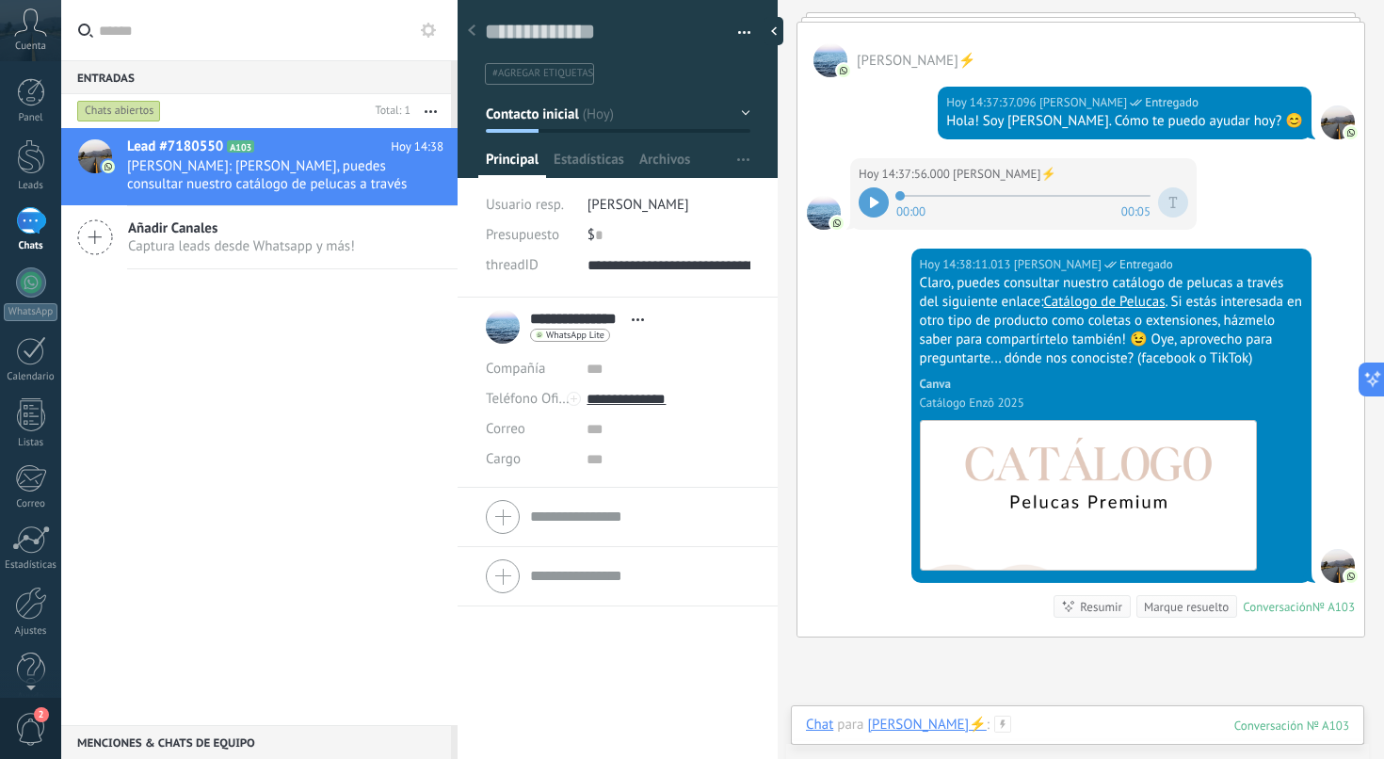
click at [1045, 729] on div at bounding box center [1077, 743] width 543 height 56
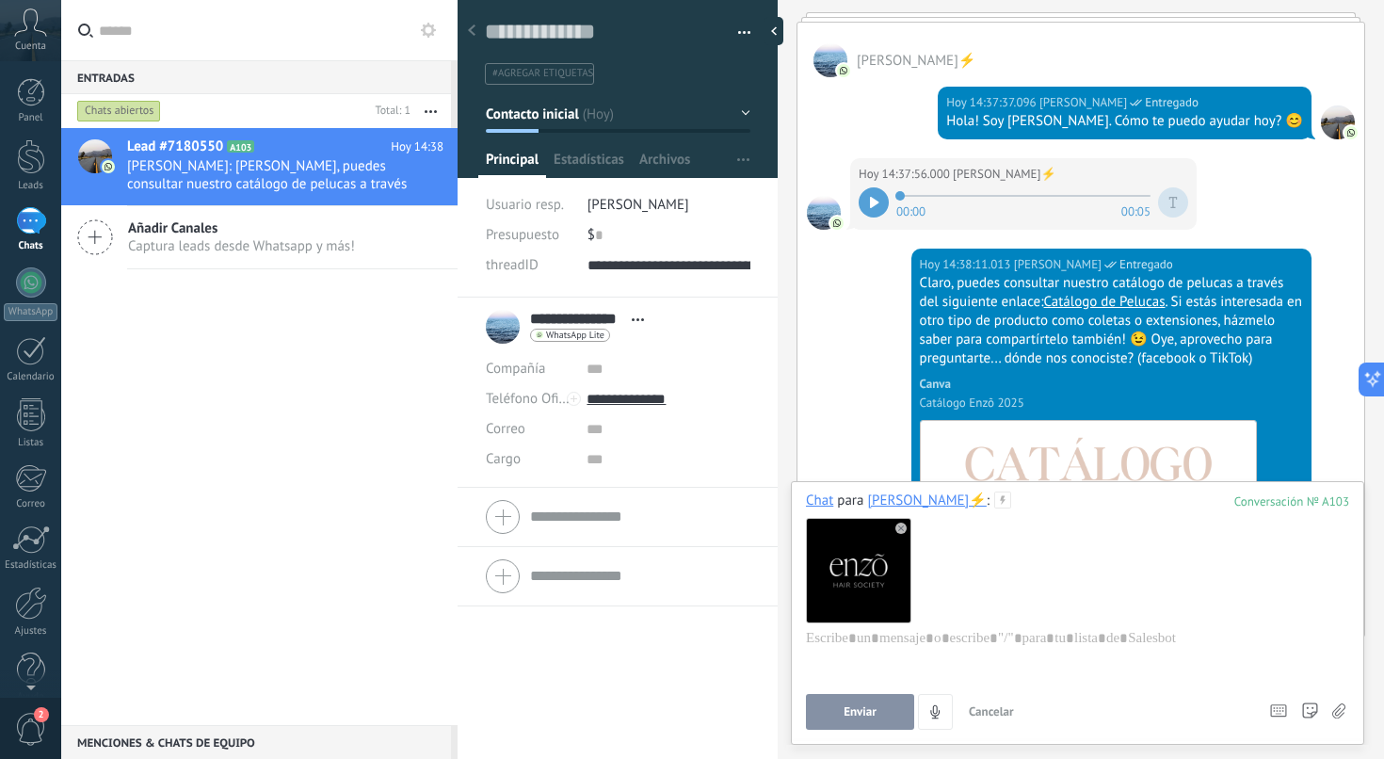
click at [899, 524] on use at bounding box center [900, 527] width 11 height 11
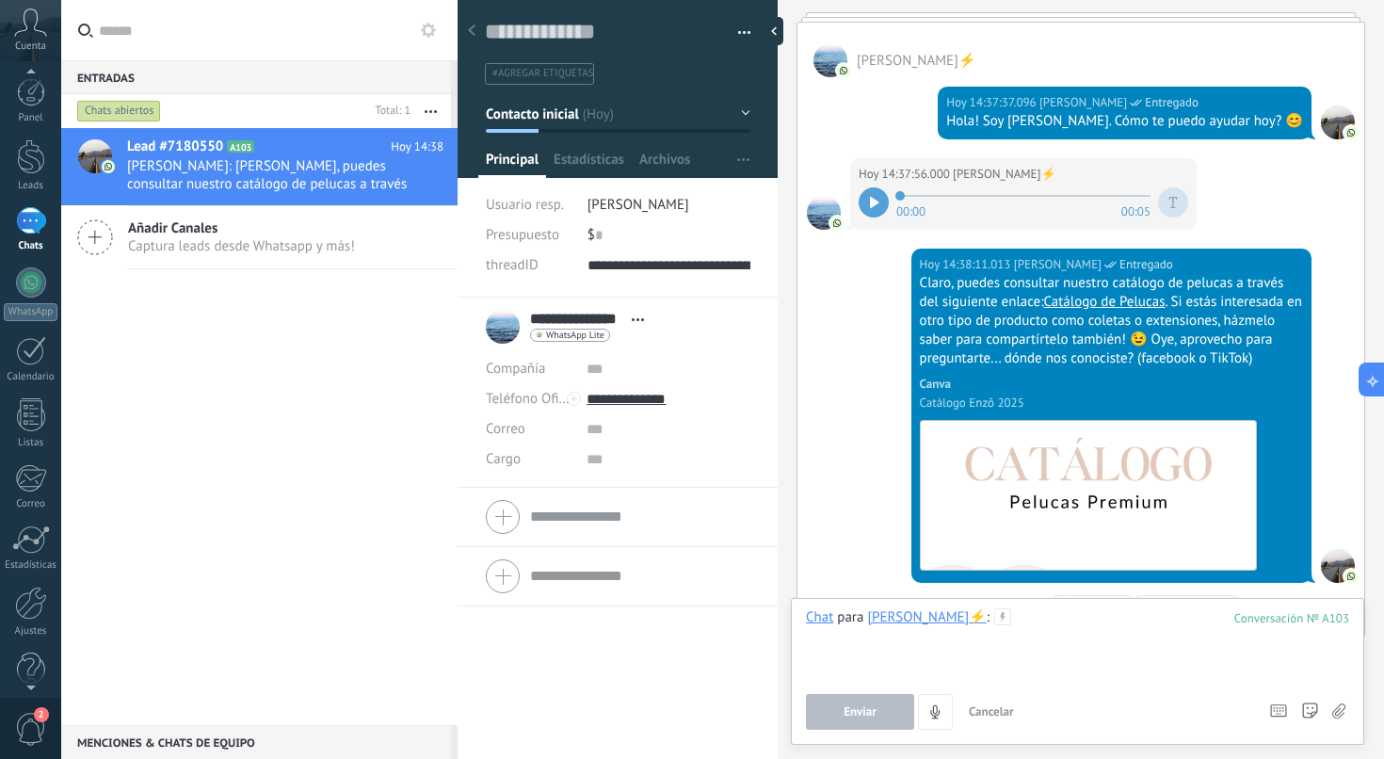
scroll to position [24, 0]
click at [30, 601] on div "Ajustes" at bounding box center [31, 607] width 55 height 12
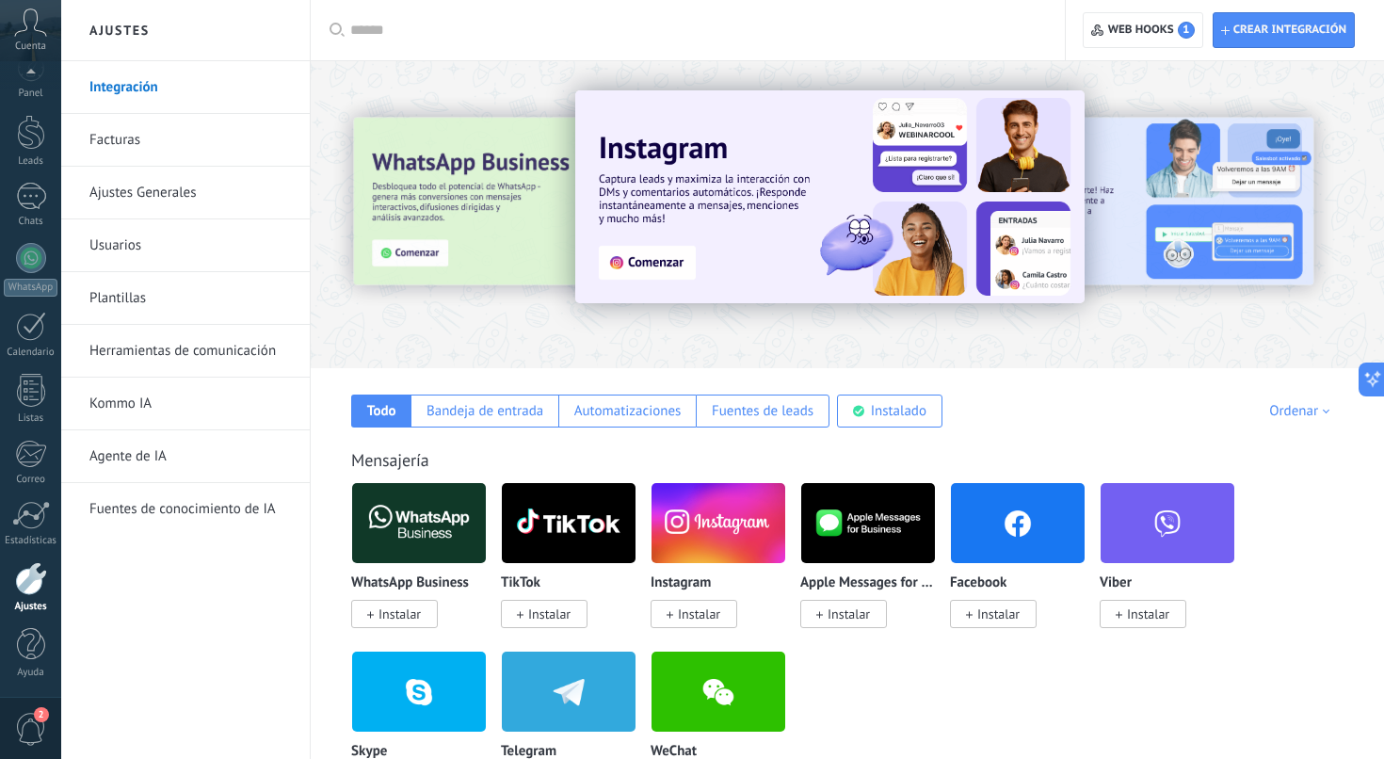
click at [168, 193] on link "Ajustes Generales" at bounding box center [189, 193] width 201 height 53
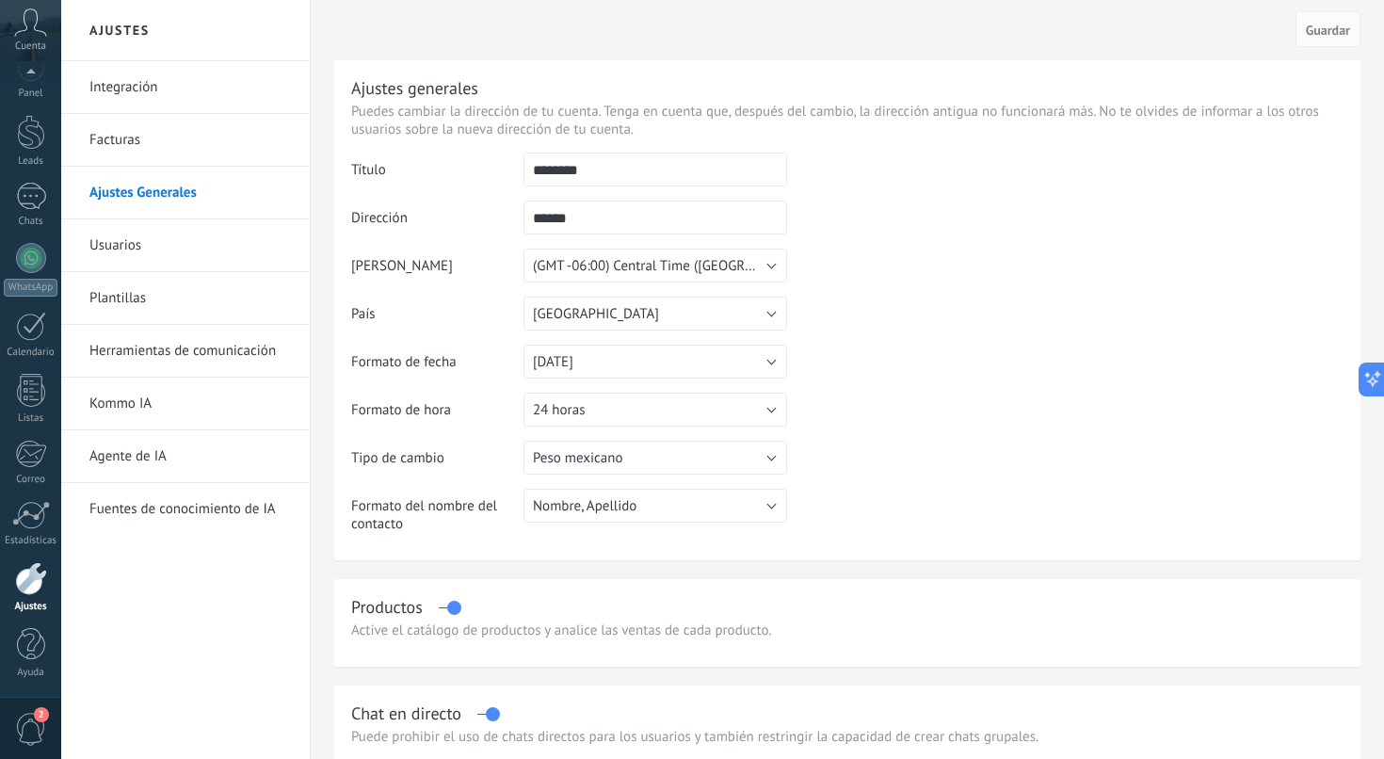
click at [161, 332] on link "Herramientas de comunicación" at bounding box center [189, 351] width 201 height 53
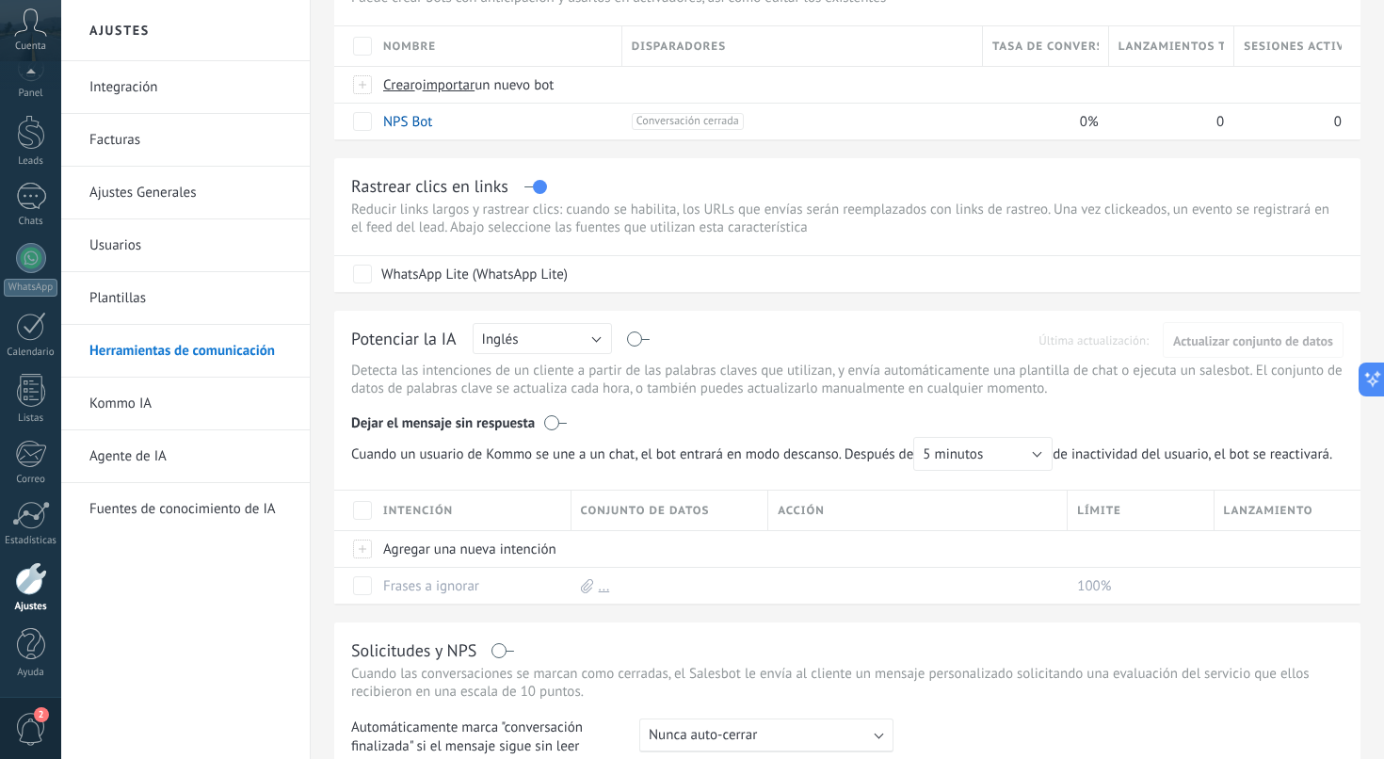
scroll to position [119, 0]
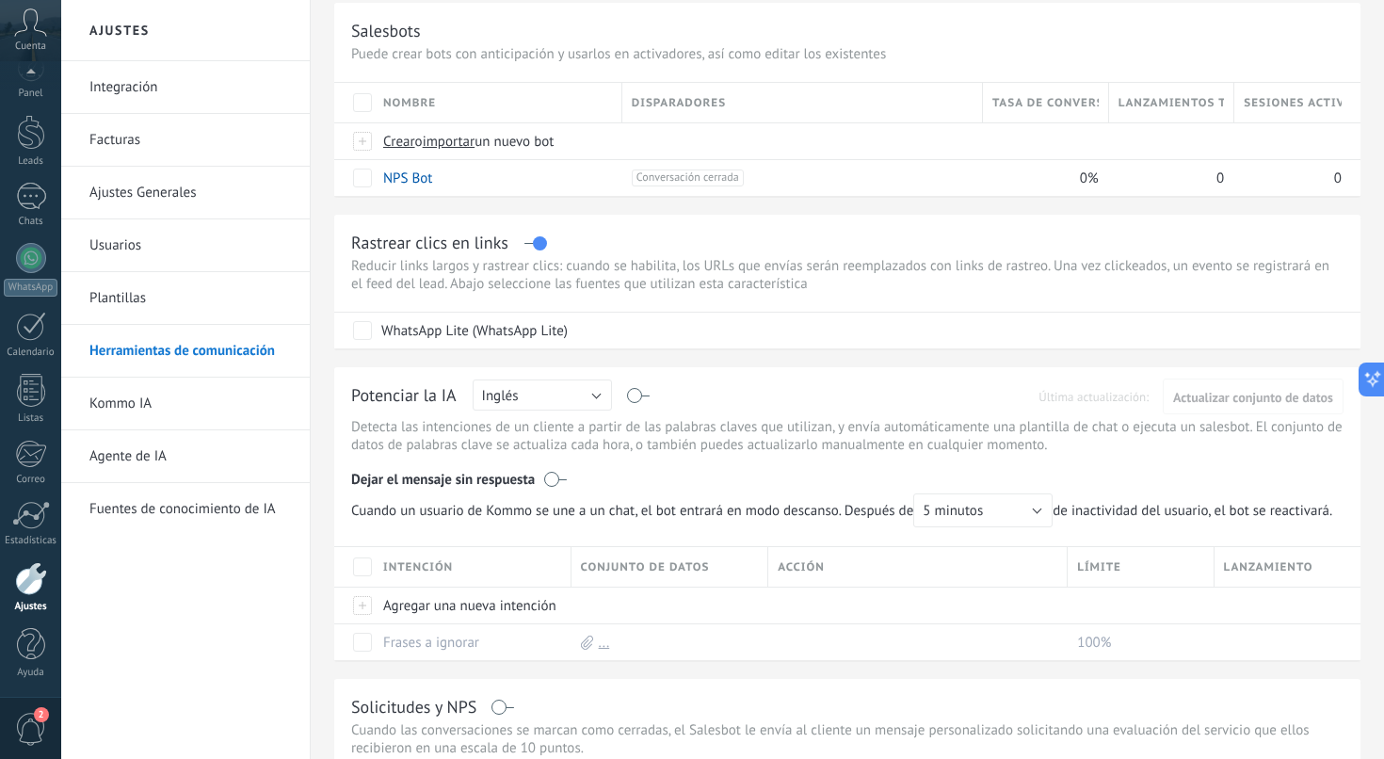
click at [542, 244] on label at bounding box center [535, 243] width 22 height 1
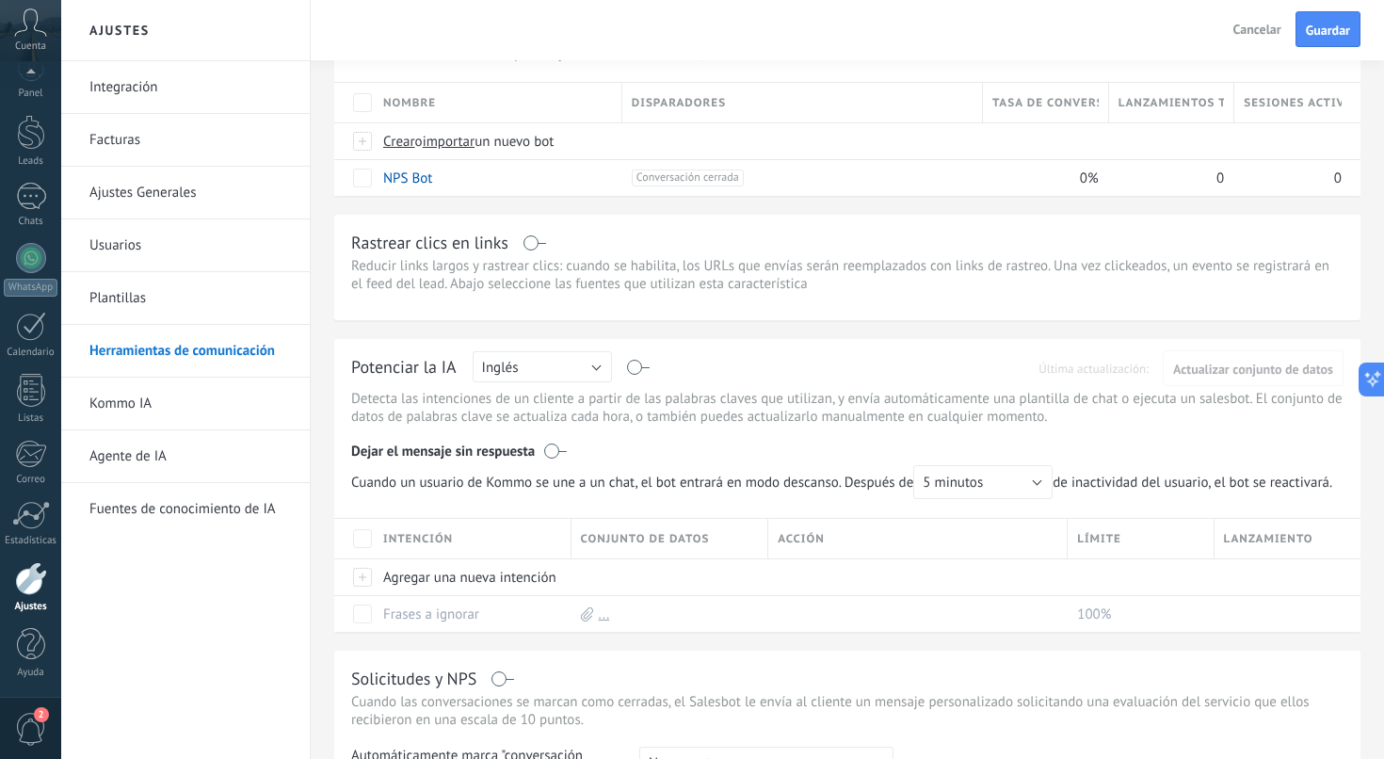
click at [1332, 11] on div "Cancelar Guardar" at bounding box center [1293, 29] width 135 height 36
click at [1322, 24] on span "Guardar" at bounding box center [1328, 30] width 44 height 13
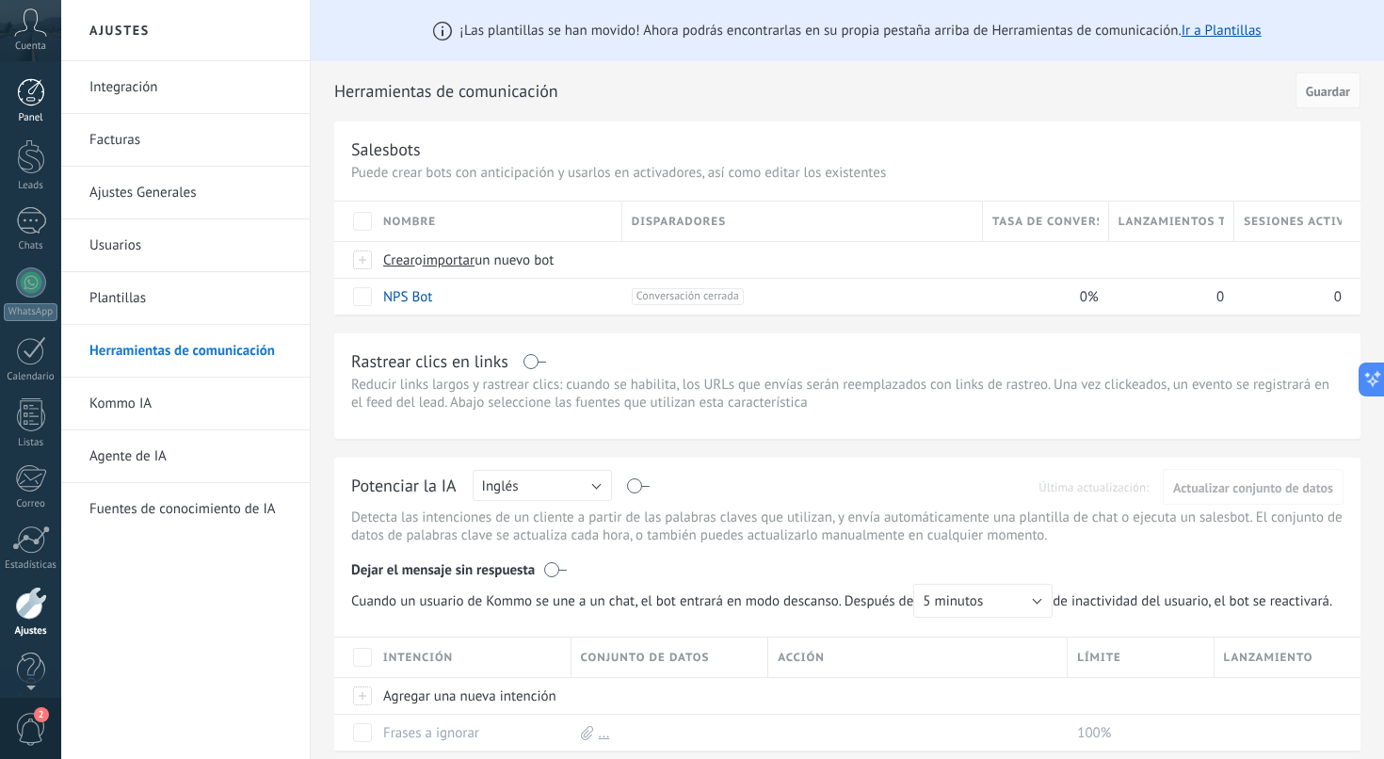
click at [37, 90] on div at bounding box center [31, 92] width 28 height 28
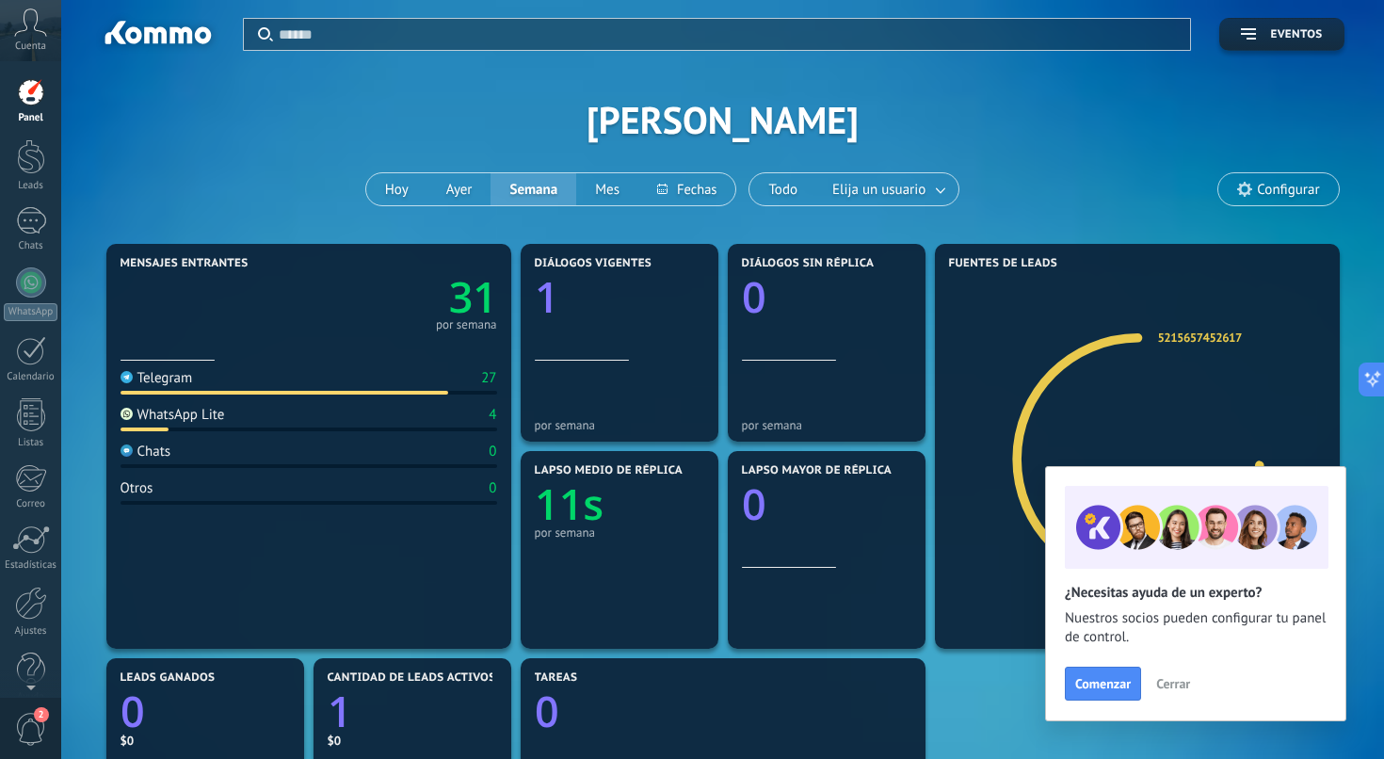
click at [1174, 679] on span "Cerrar" at bounding box center [1173, 683] width 34 height 13
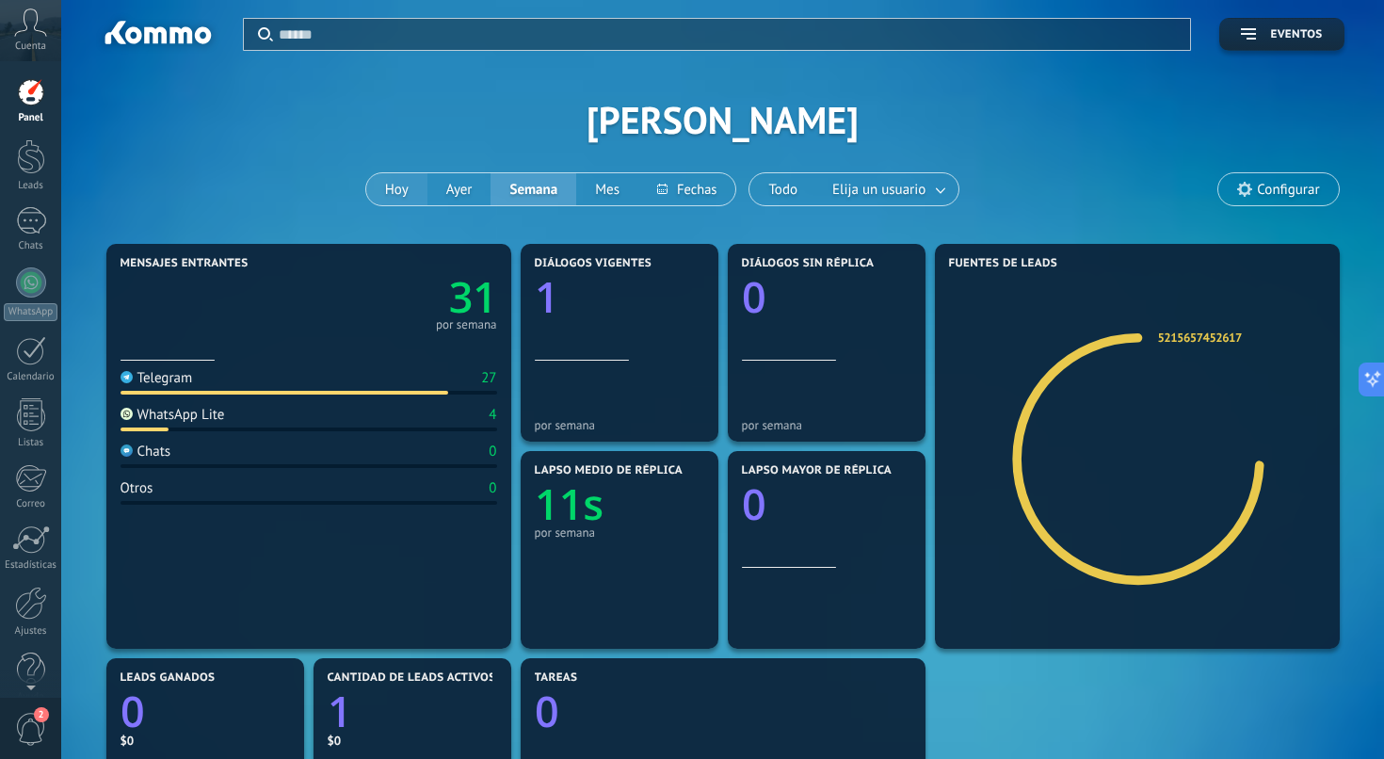
click at [395, 187] on button "Hoy" at bounding box center [396, 189] width 61 height 32
